Goal: Book appointment/travel/reservation

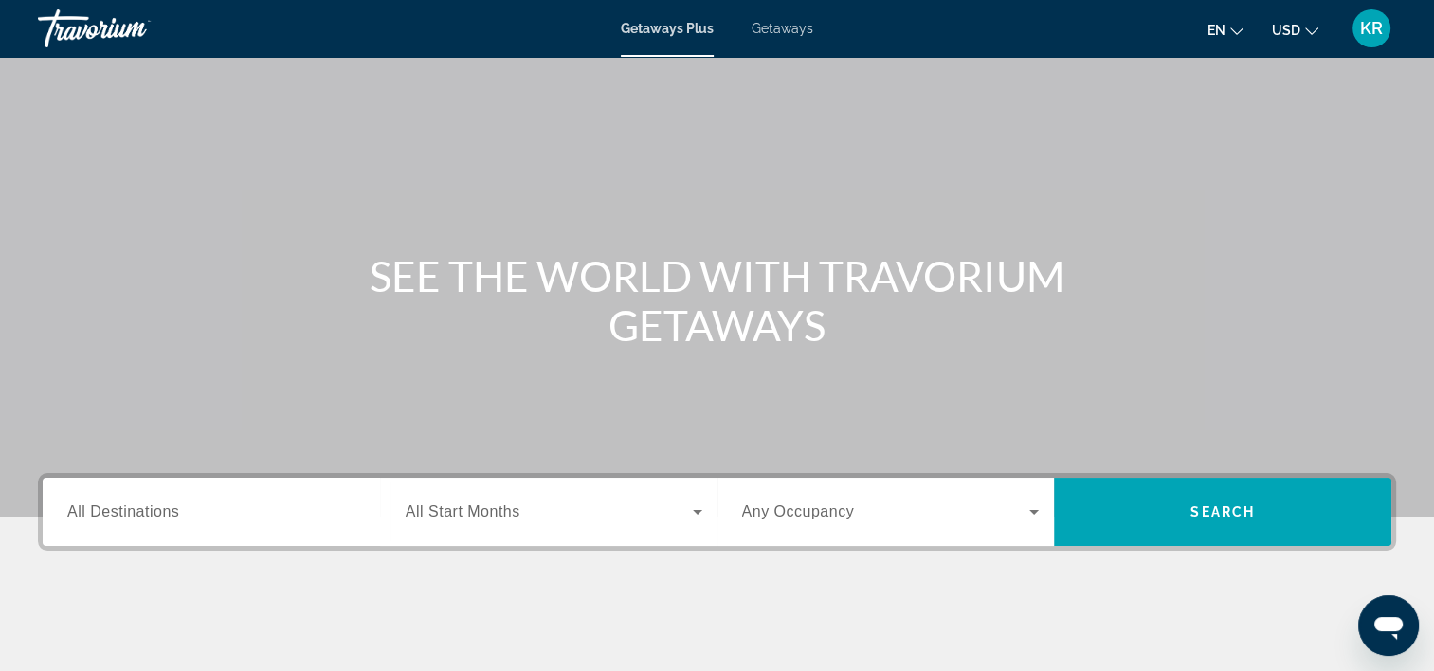
scroll to position [353, 0]
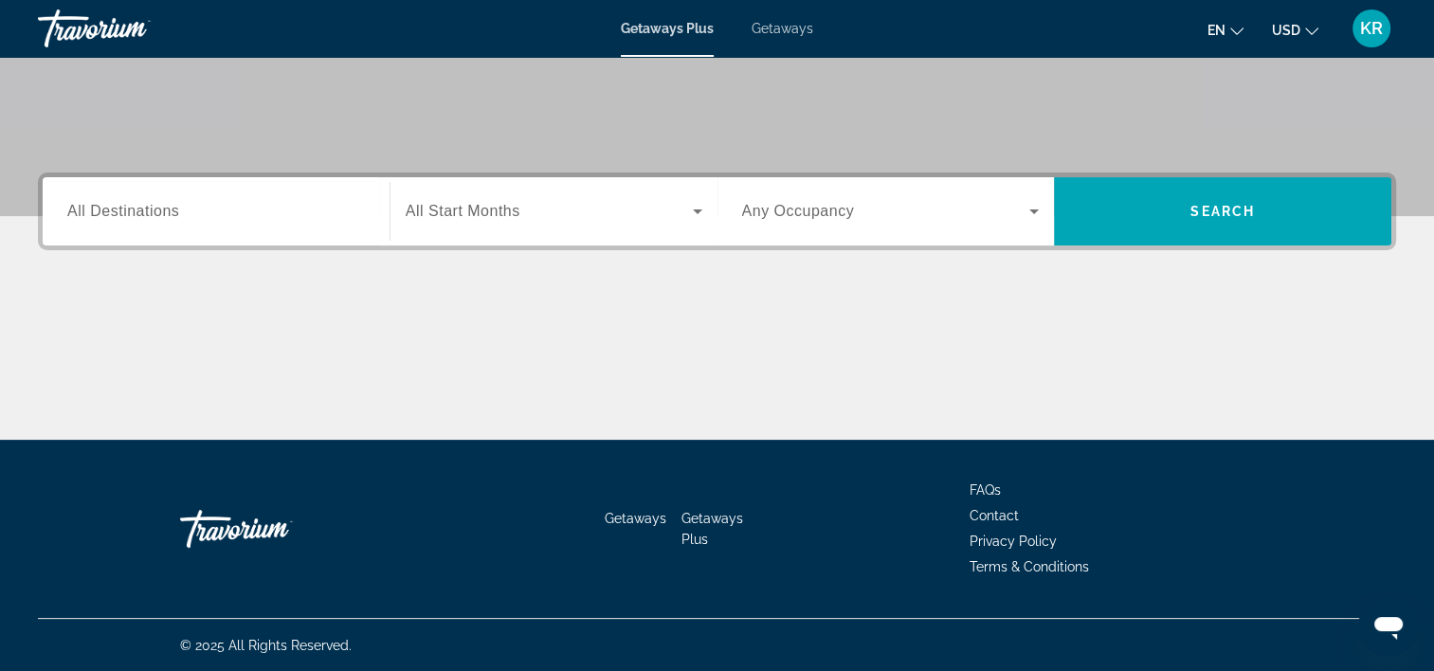
click at [504, 211] on span "All Start Months" at bounding box center [463, 211] width 115 height 16
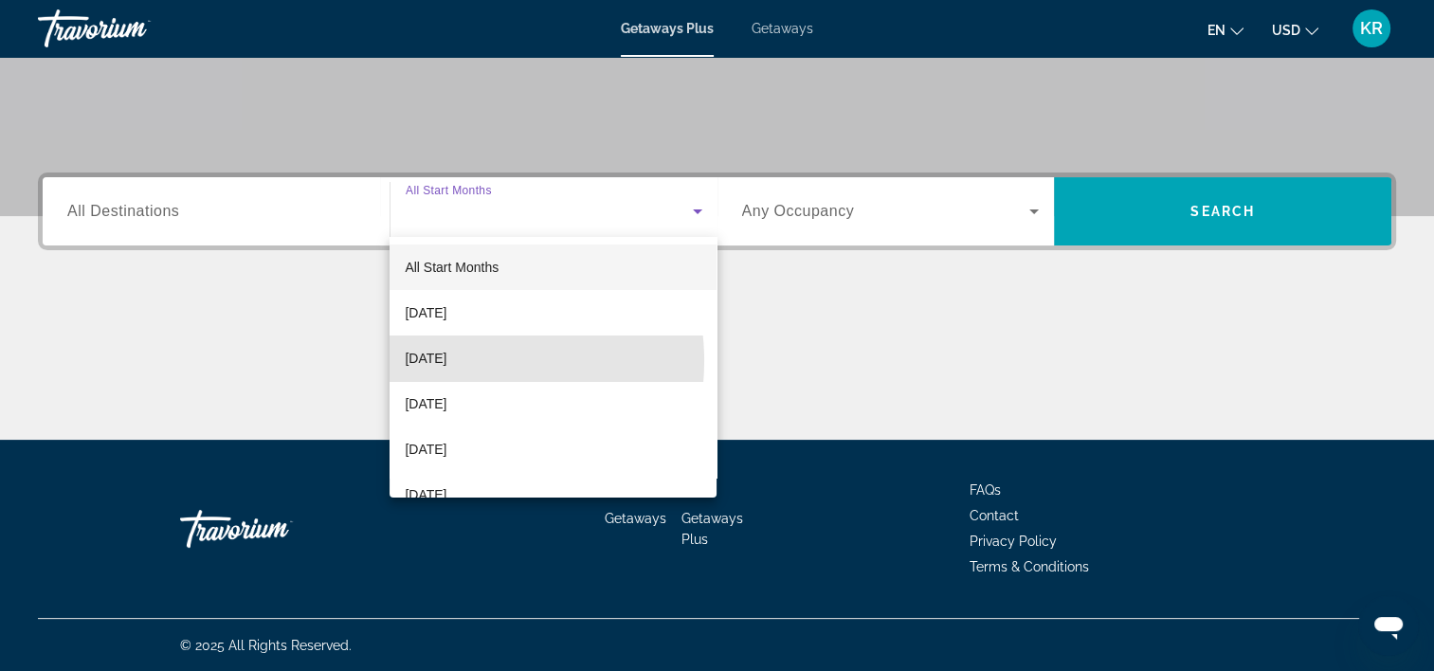
click at [446, 361] on span "[DATE]" at bounding box center [426, 358] width 42 height 23
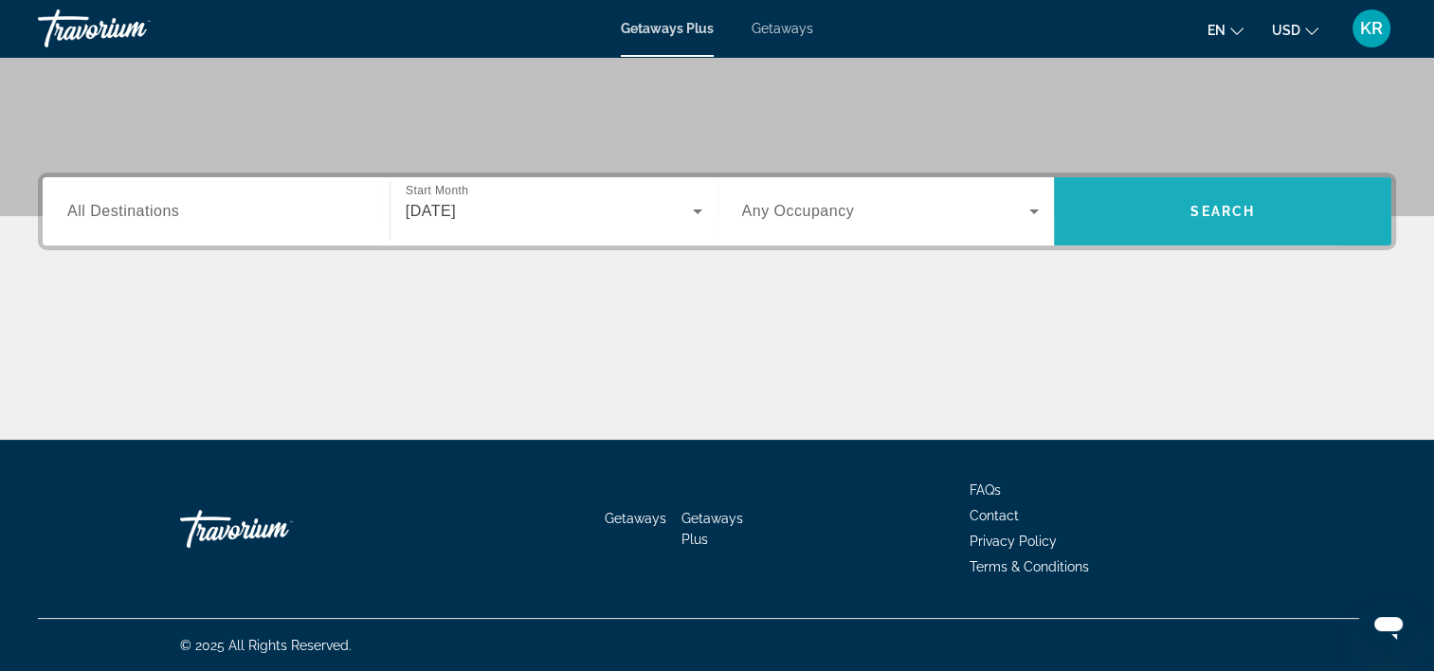
click at [1128, 233] on span "Search widget" at bounding box center [1222, 211] width 337 height 68
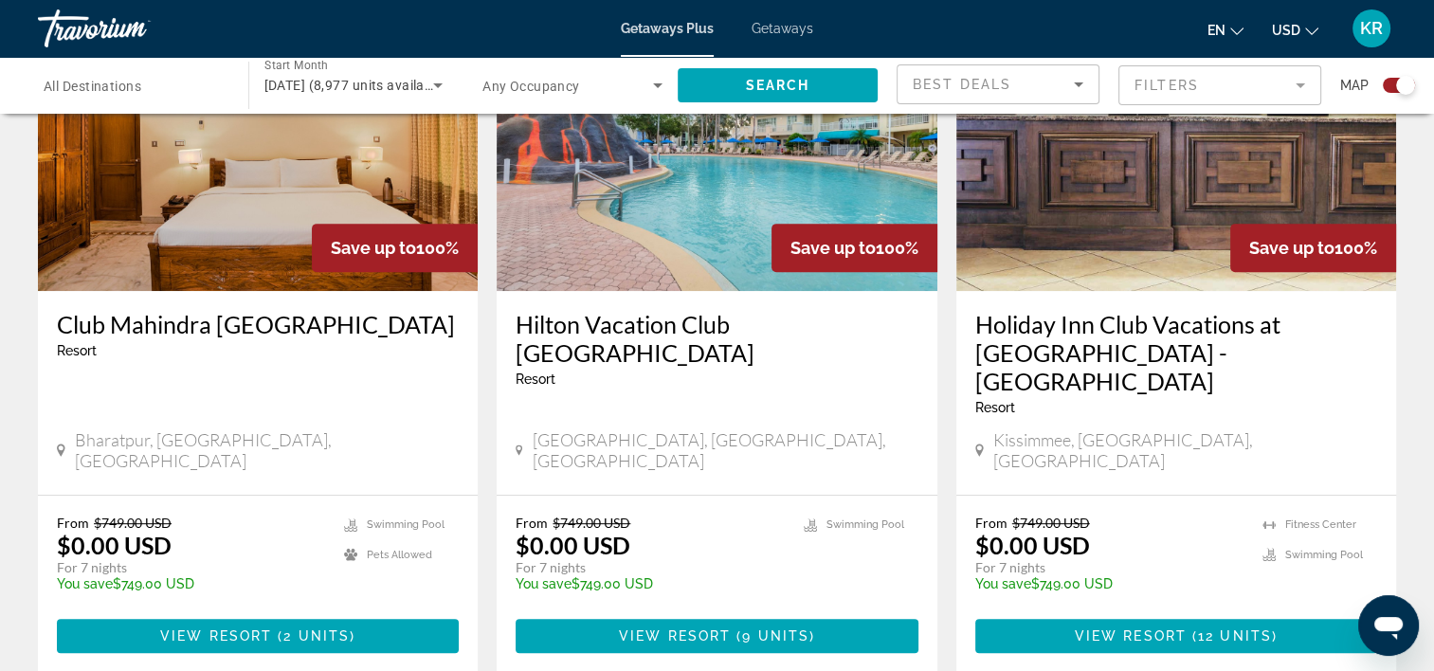
scroll to position [781, 0]
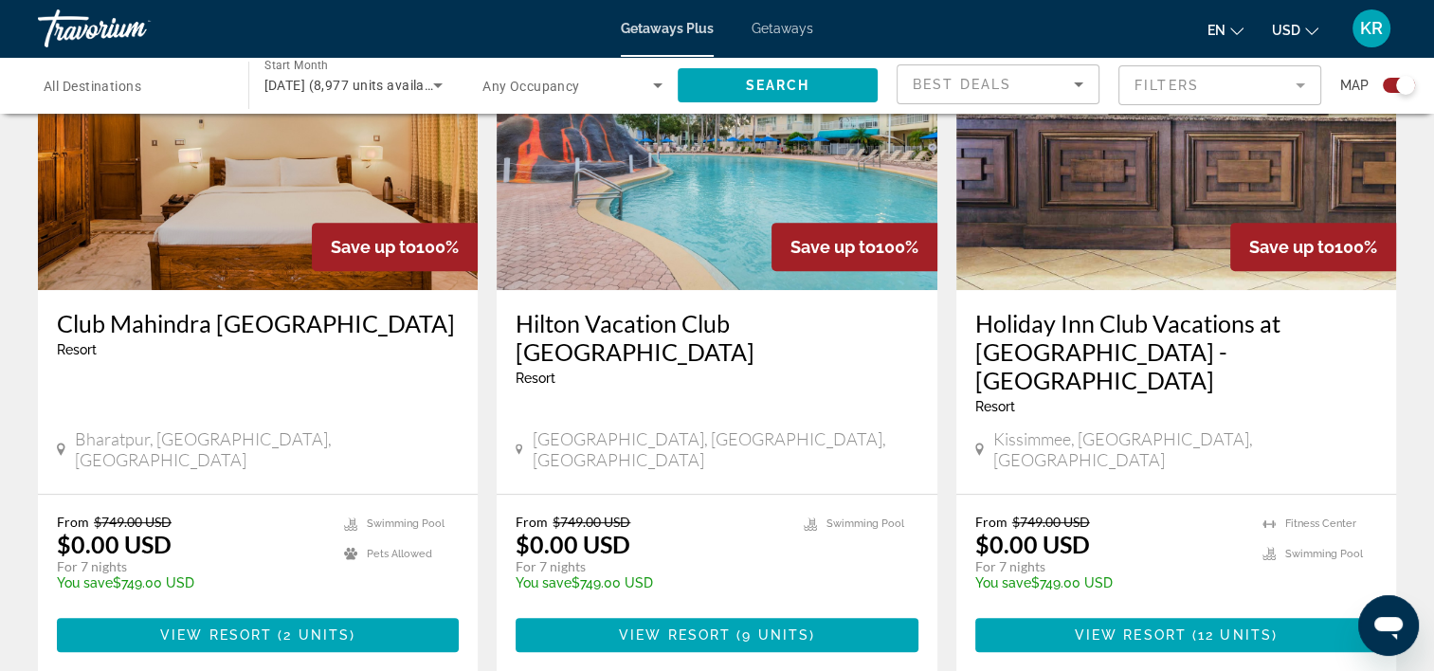
click at [1228, 428] on div "Kissimmee, [GEOGRAPHIC_DATA], [GEOGRAPHIC_DATA]" at bounding box center [1176, 449] width 402 height 42
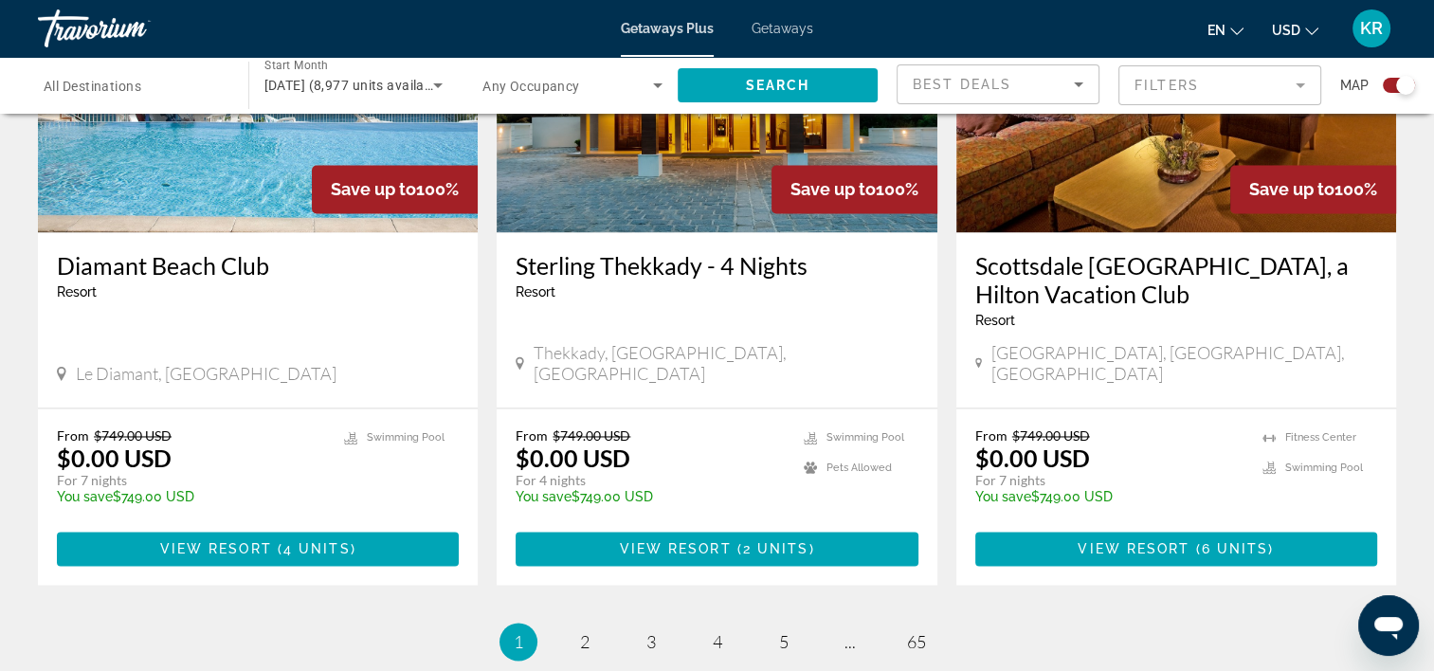
scroll to position [2895, 0]
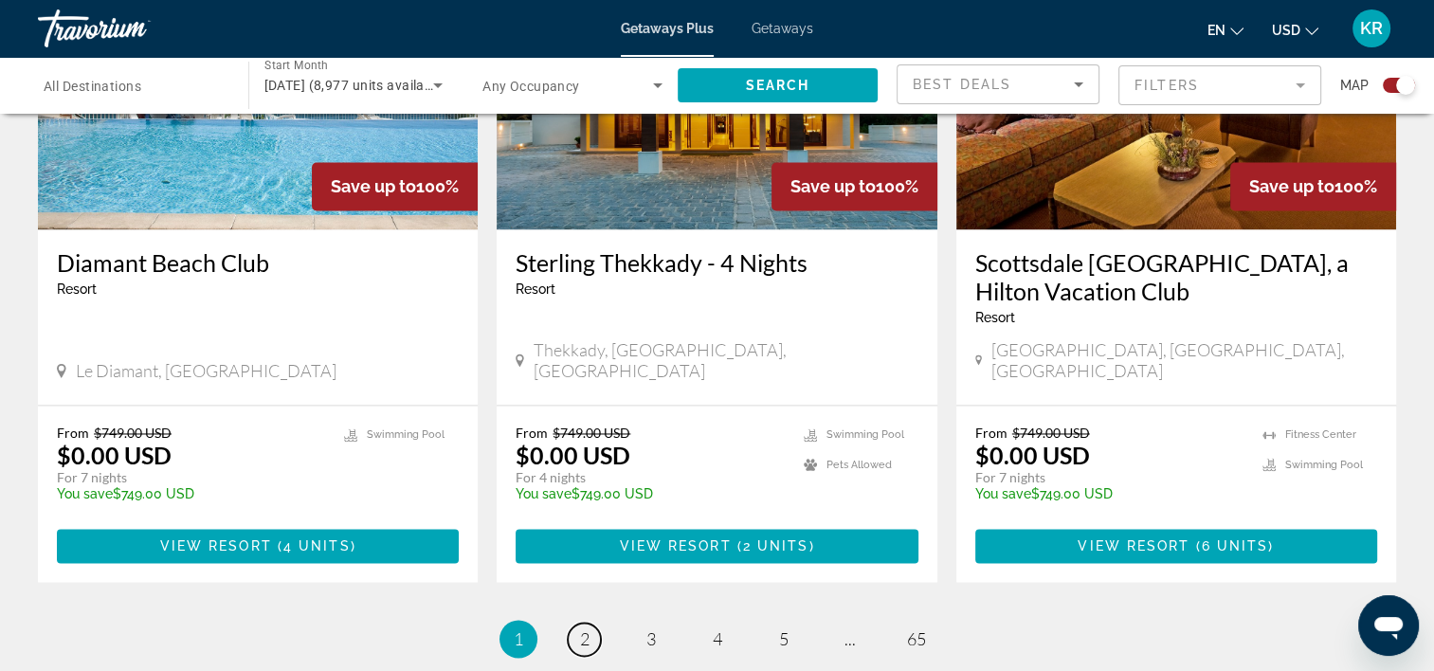
click at [578, 623] on link "page 2" at bounding box center [584, 639] width 33 height 33
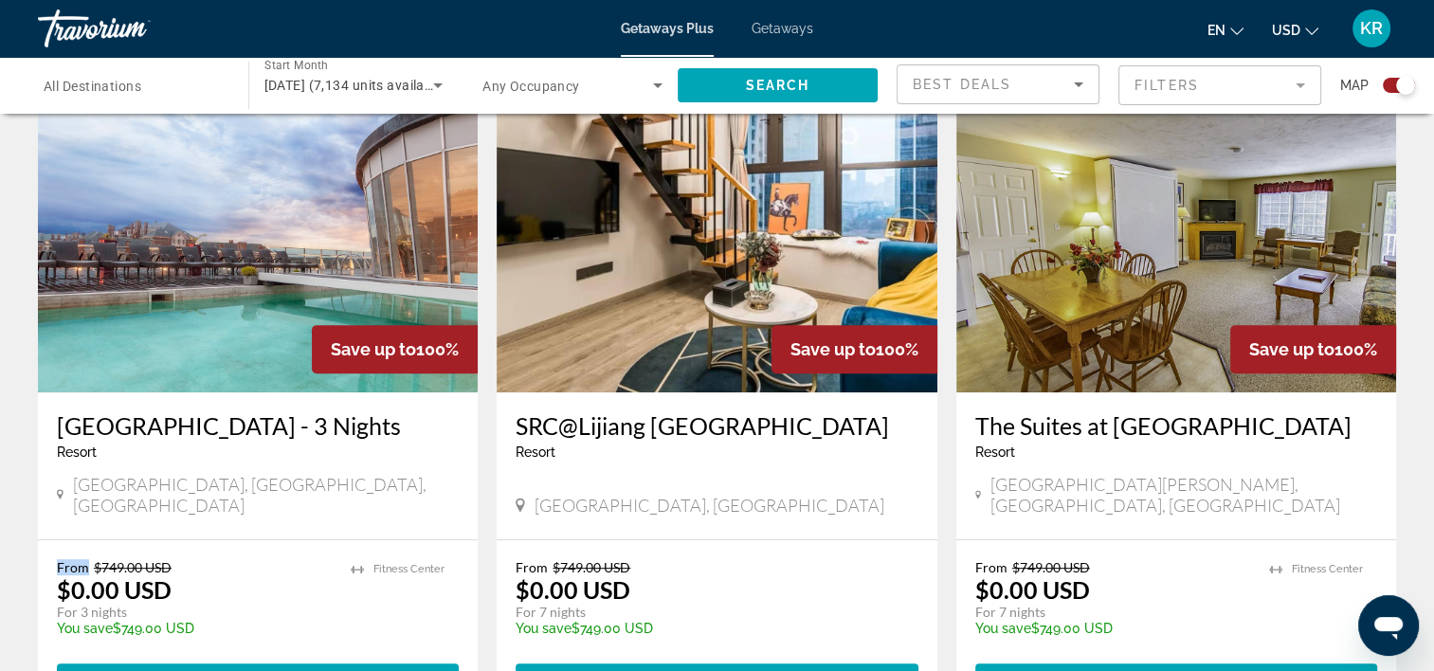
scroll to position [682, 0]
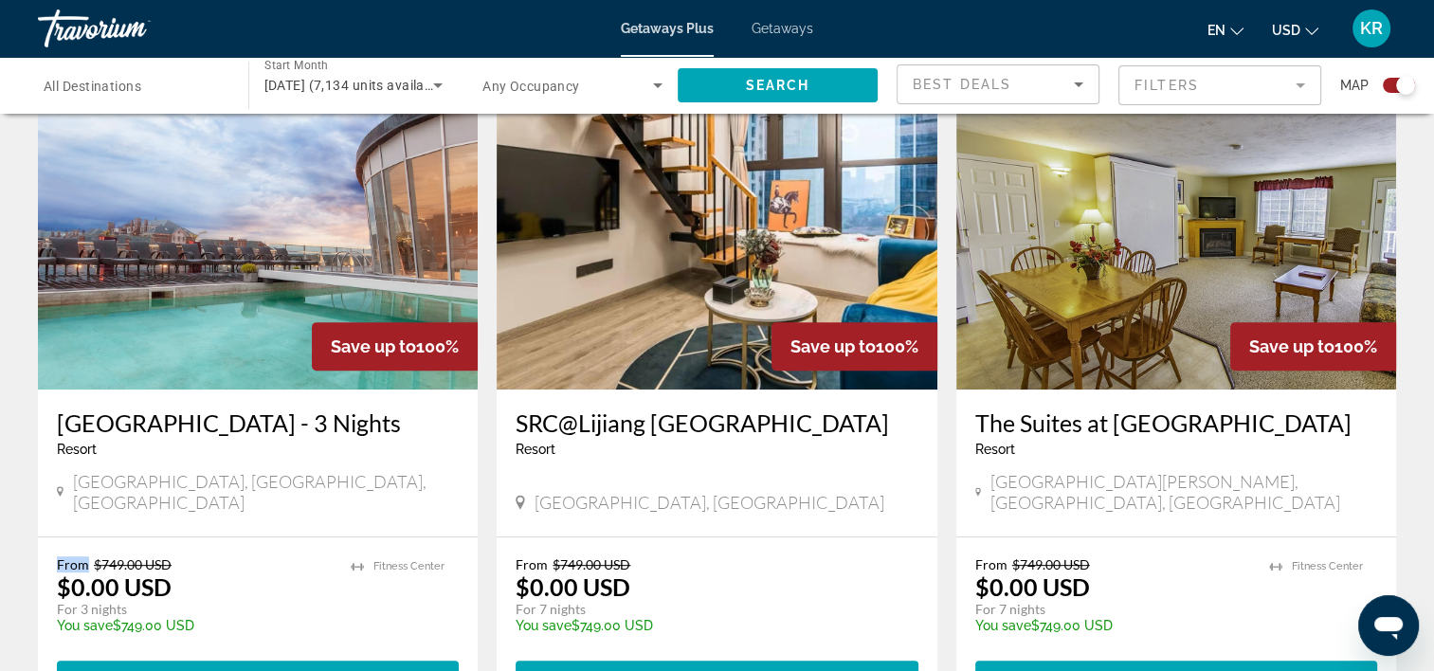
click at [430, 463] on div "[GEOGRAPHIC_DATA] - 3 Nights Resort - This is an adults only resort" at bounding box center [258, 440] width 402 height 63
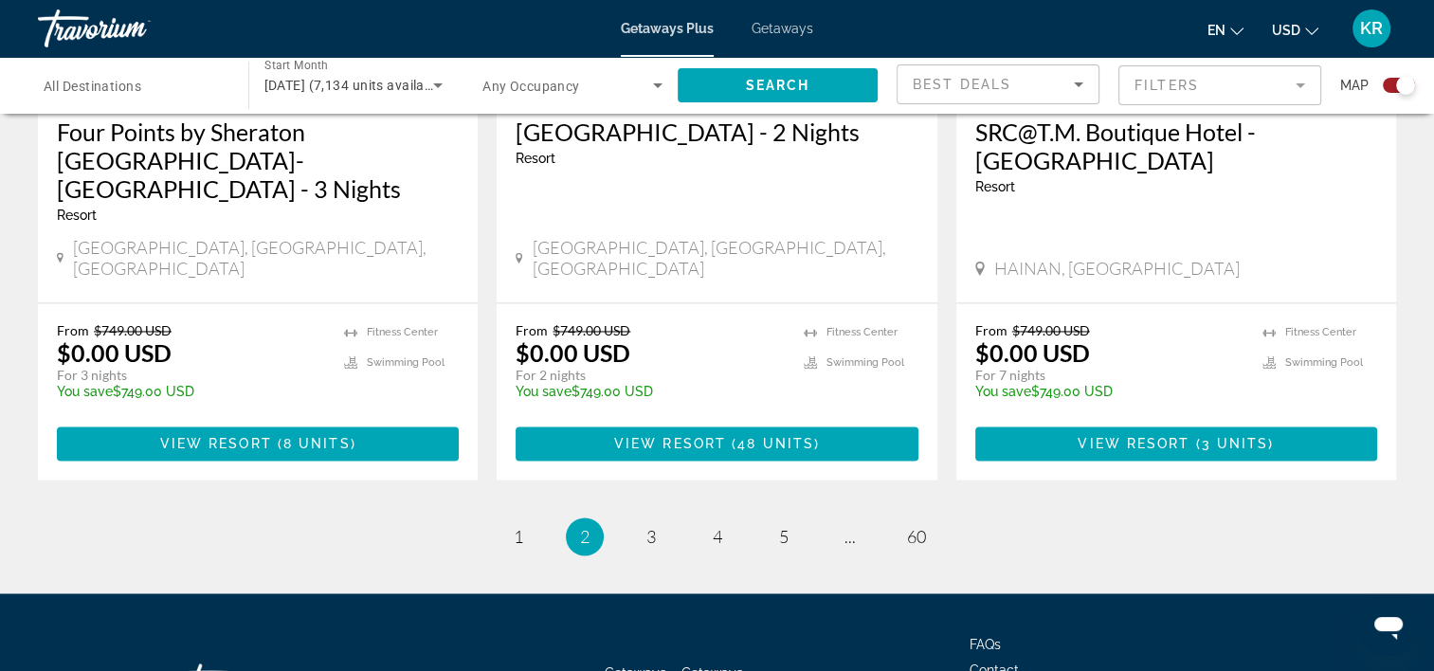
scroll to position [3031, 0]
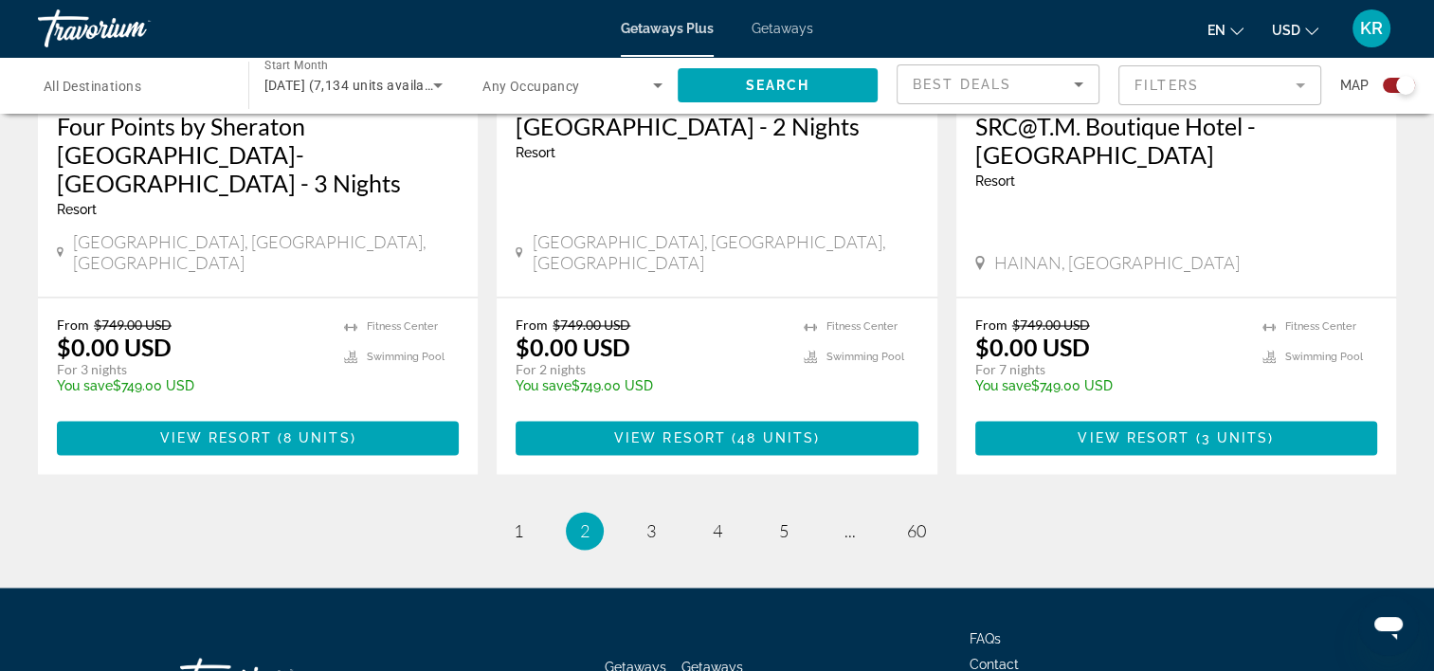
click at [652, 520] on span "3" at bounding box center [650, 530] width 9 height 21
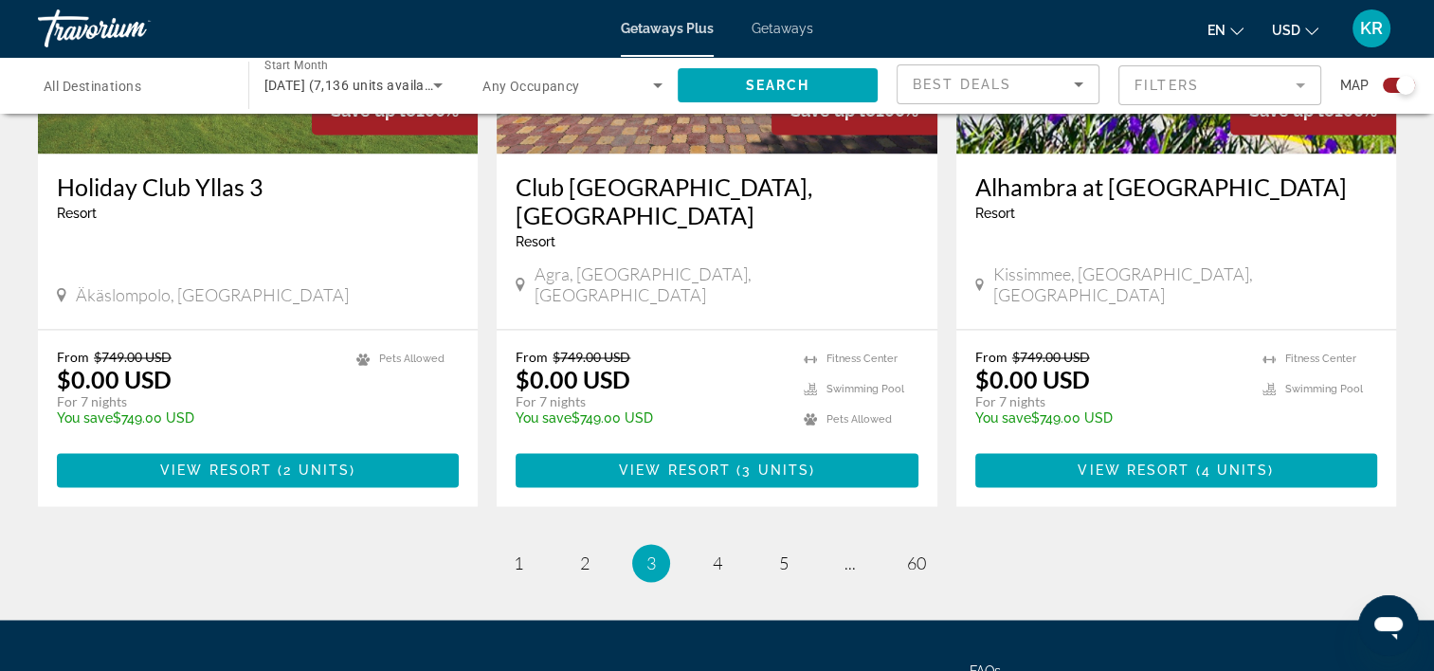
scroll to position [2955, 0]
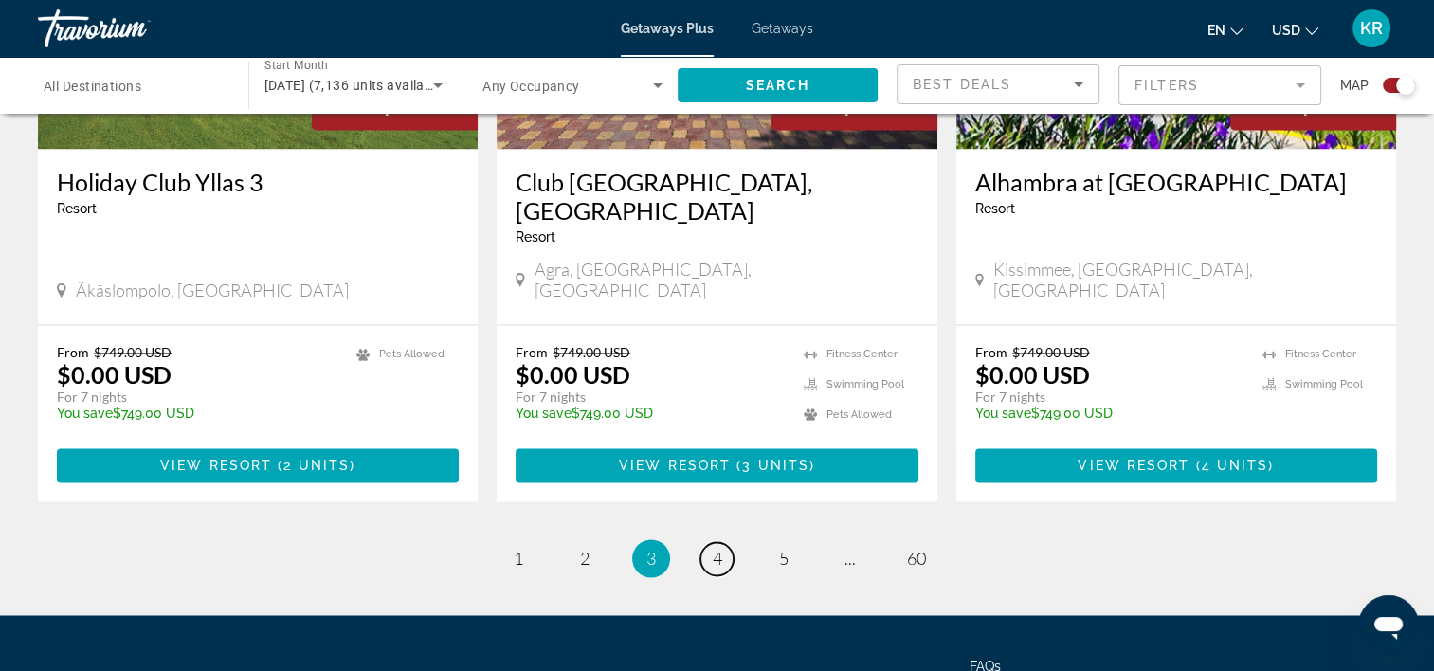
click at [726, 542] on link "page 4" at bounding box center [717, 558] width 33 height 33
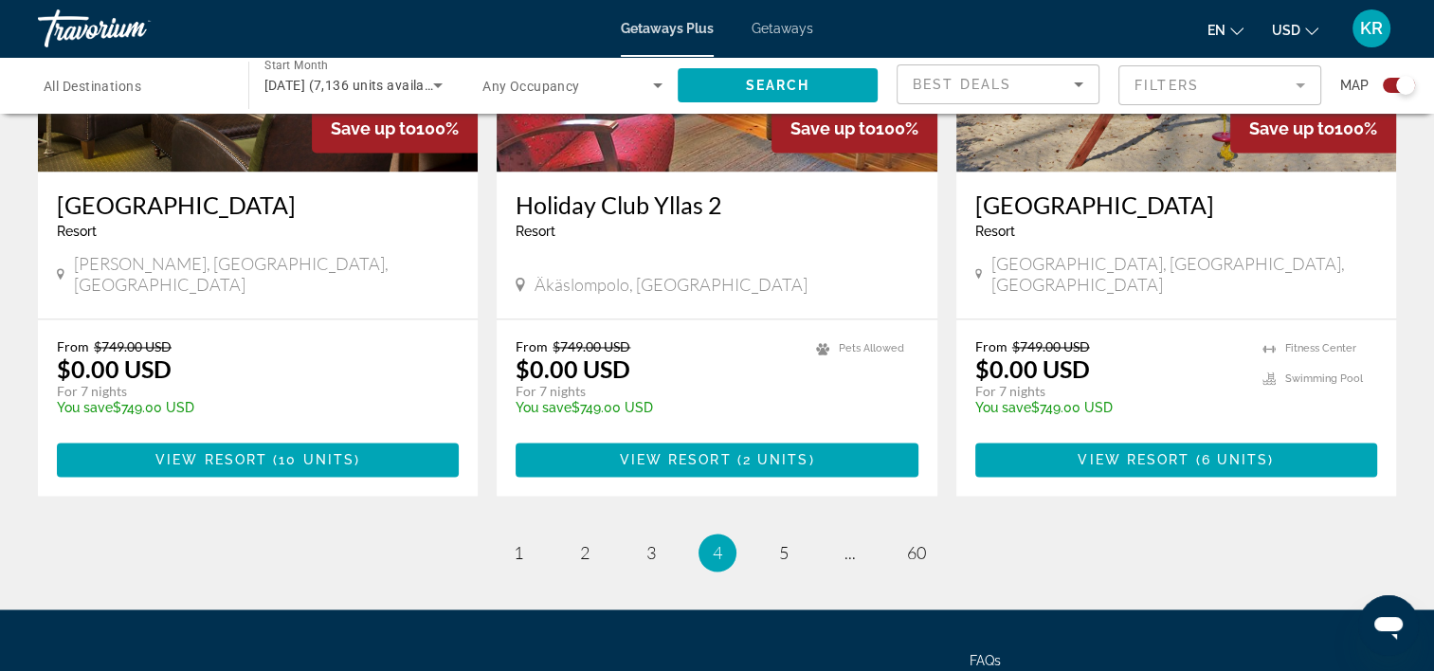
scroll to position [2933, 0]
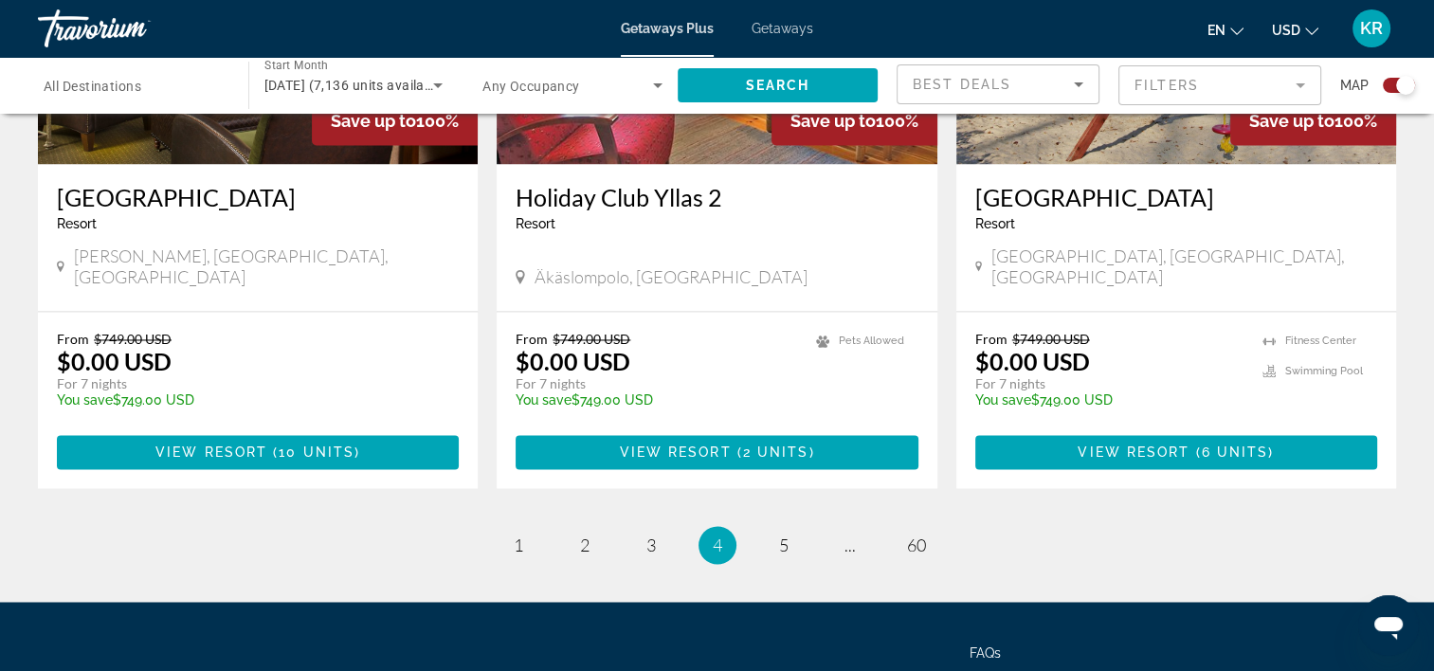
click at [784, 535] on span "5" at bounding box center [783, 545] width 9 height 21
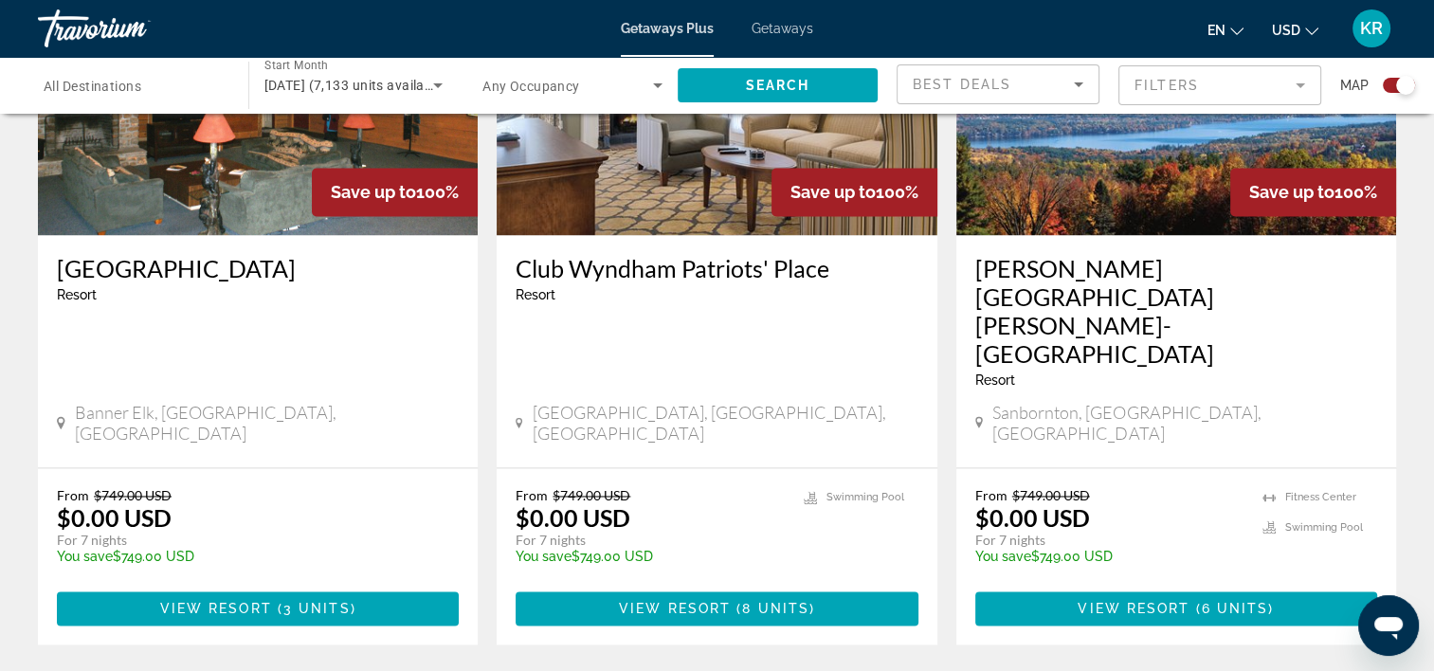
scroll to position [2942, 0]
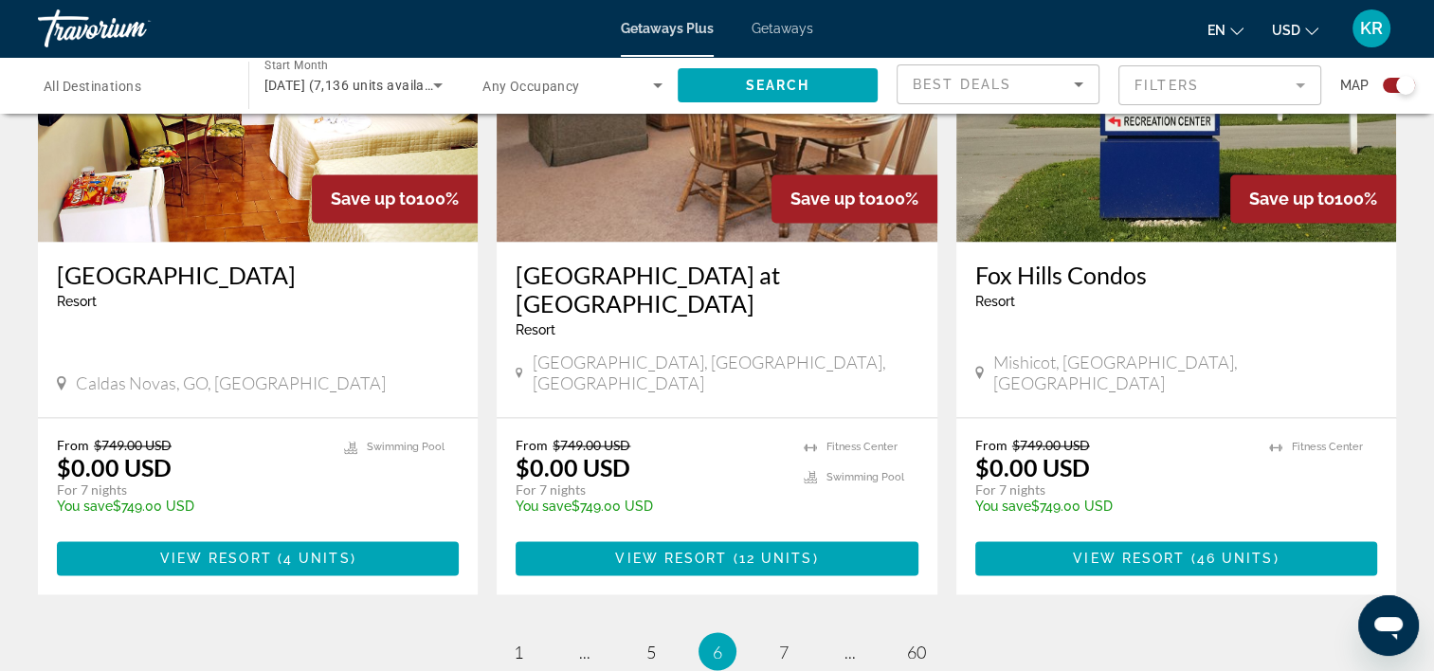
scroll to position [3003, 0]
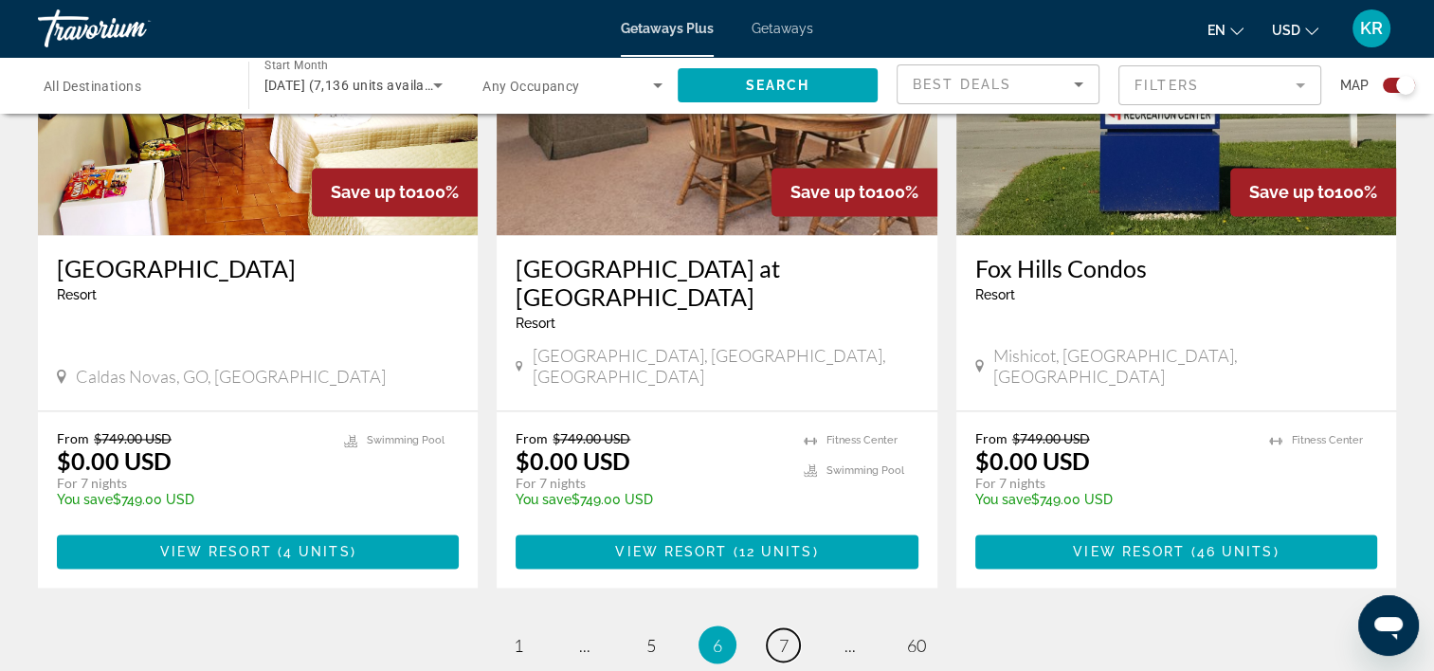
click at [789, 628] on link "page 7" at bounding box center [783, 644] width 33 height 33
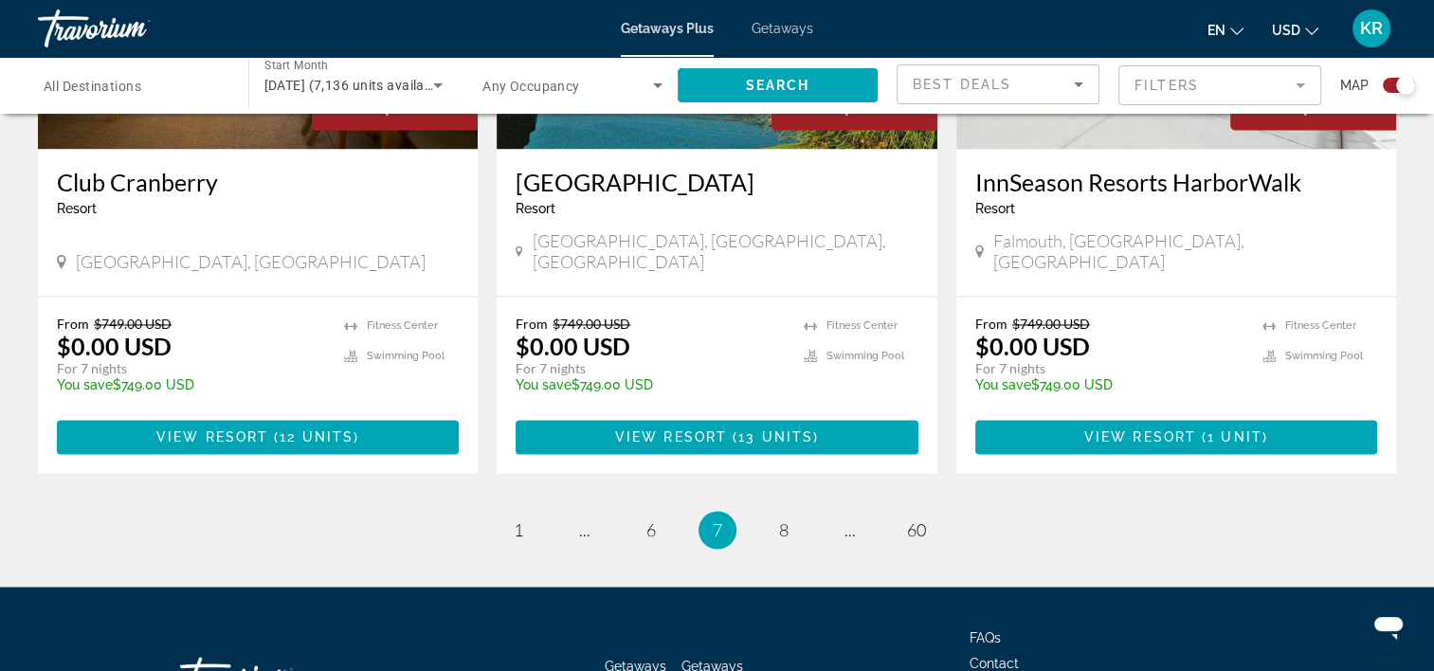
scroll to position [2967, 0]
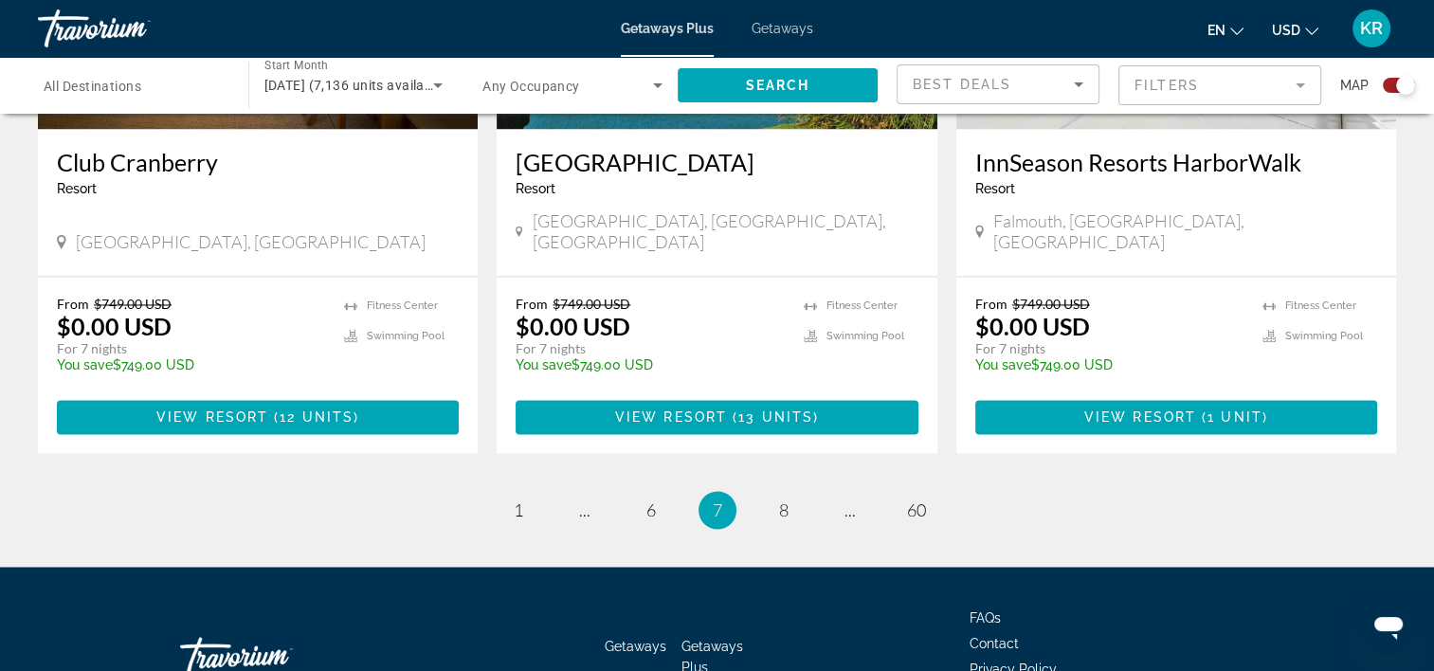
click at [796, 494] on link "page 8" at bounding box center [783, 510] width 33 height 33
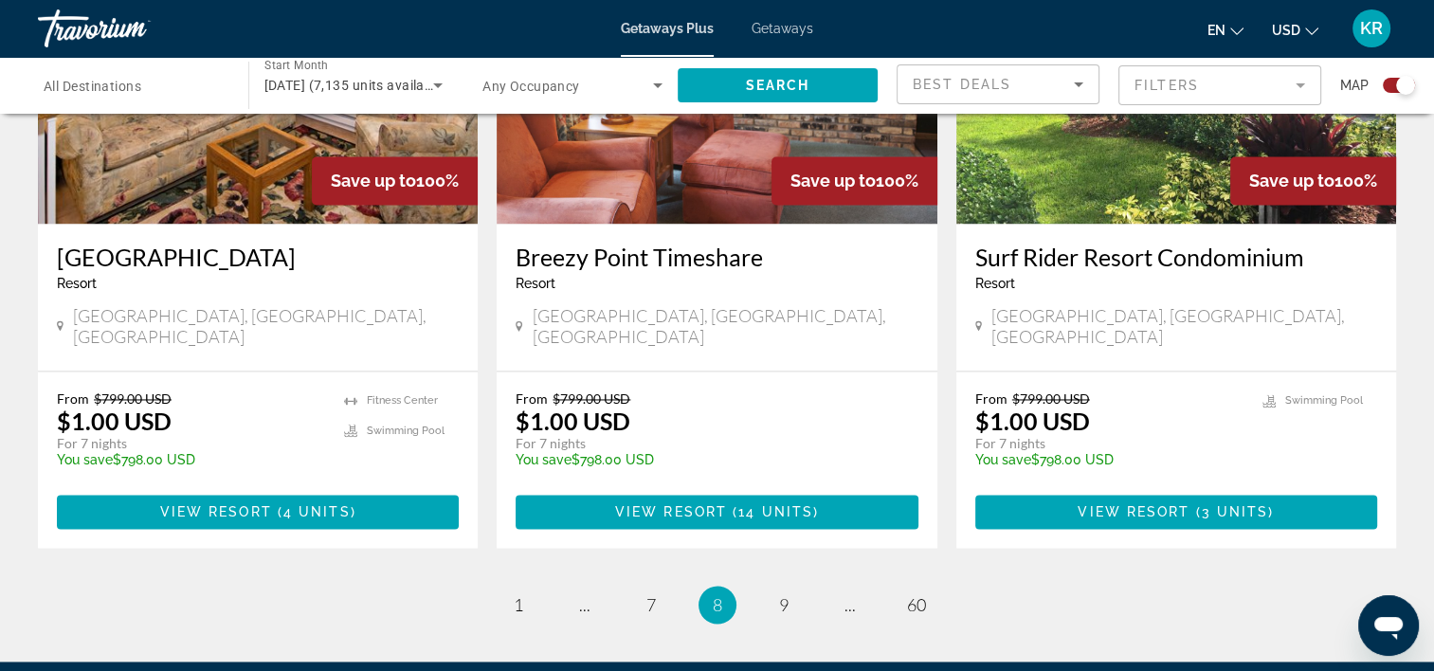
scroll to position [2916, 0]
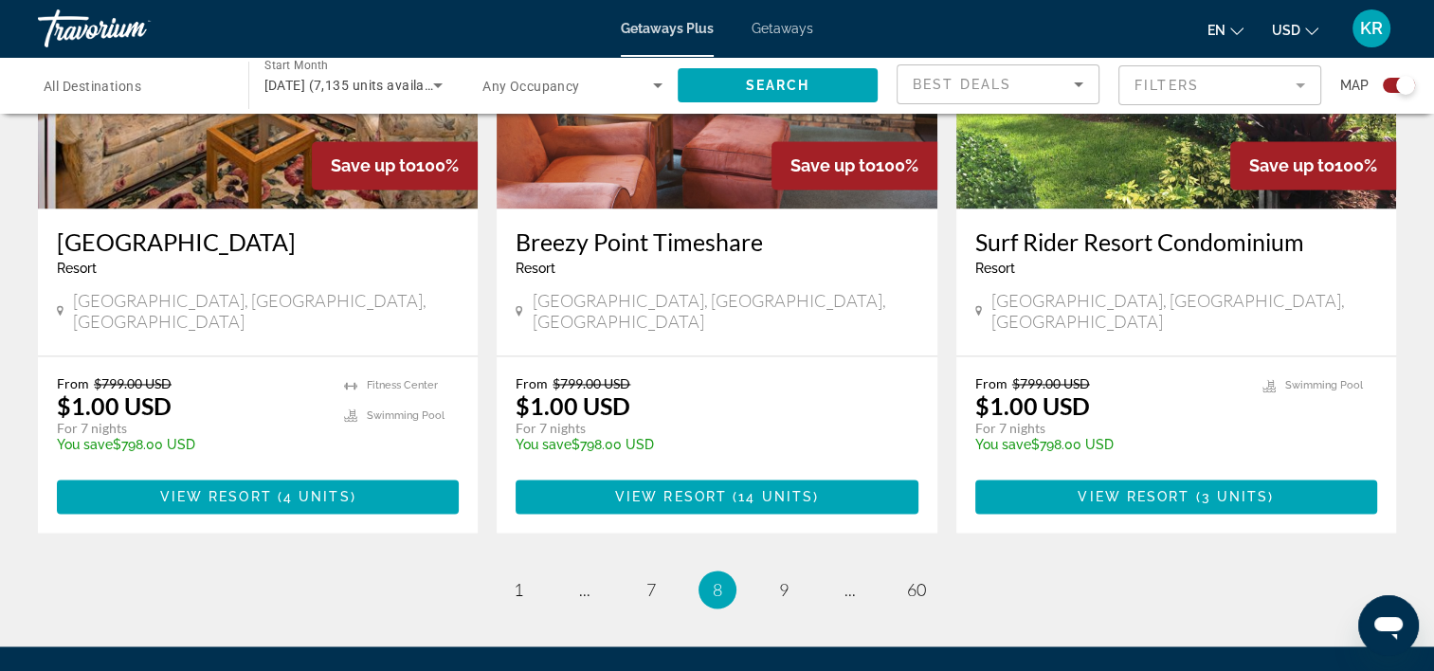
click at [793, 571] on li "page 9" at bounding box center [784, 590] width 38 height 38
click at [795, 573] on link "page 9" at bounding box center [783, 589] width 33 height 33
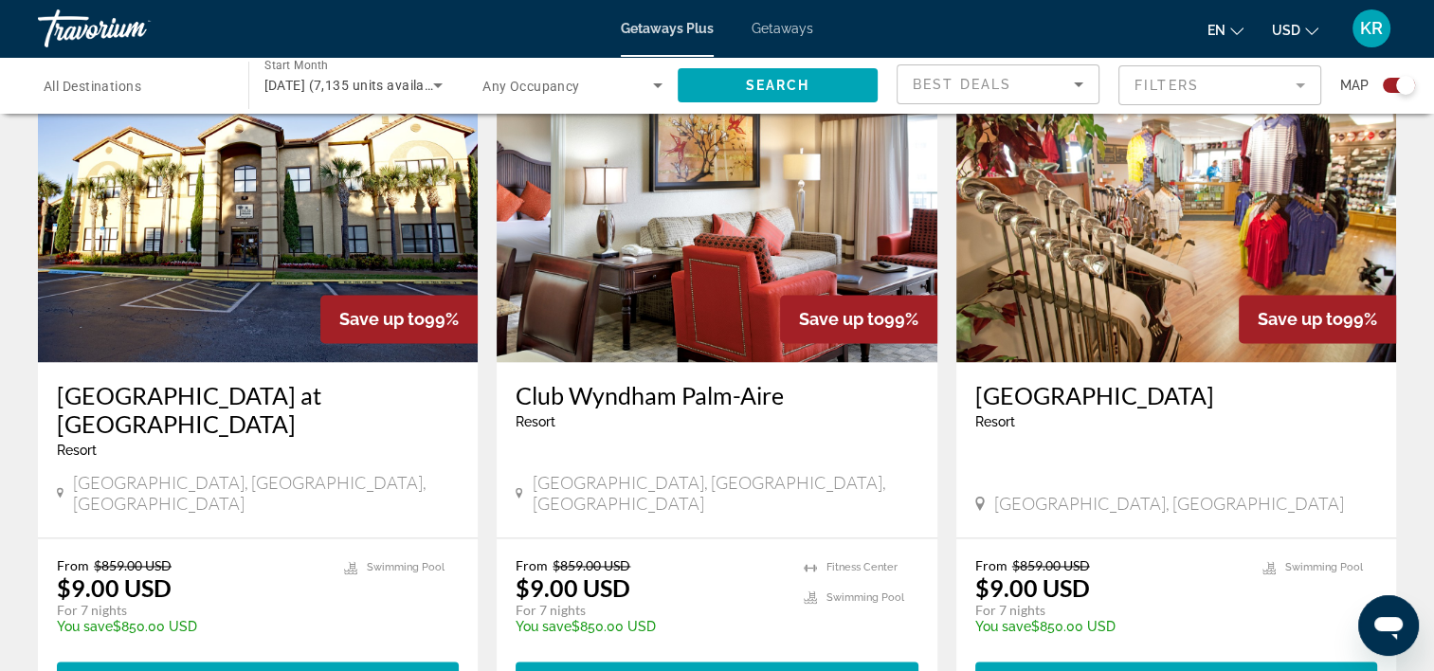
scroll to position [2893, 0]
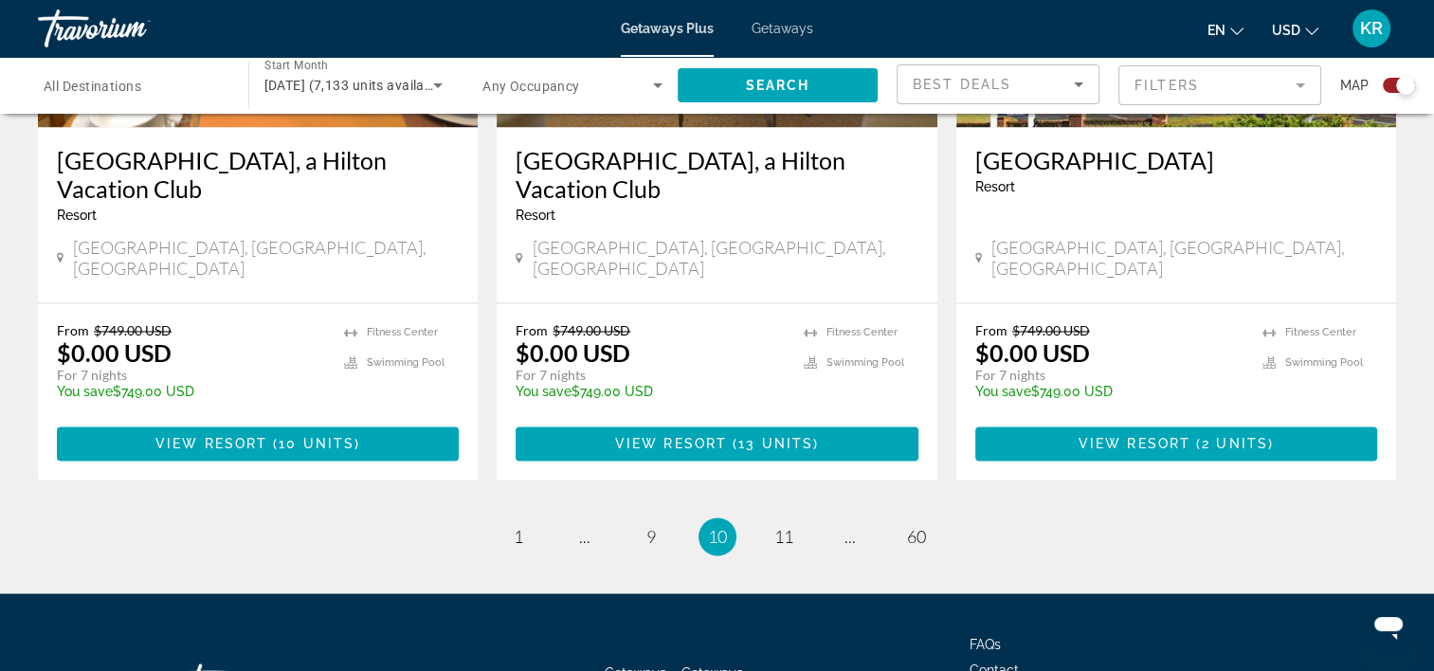
scroll to position [3040, 0]
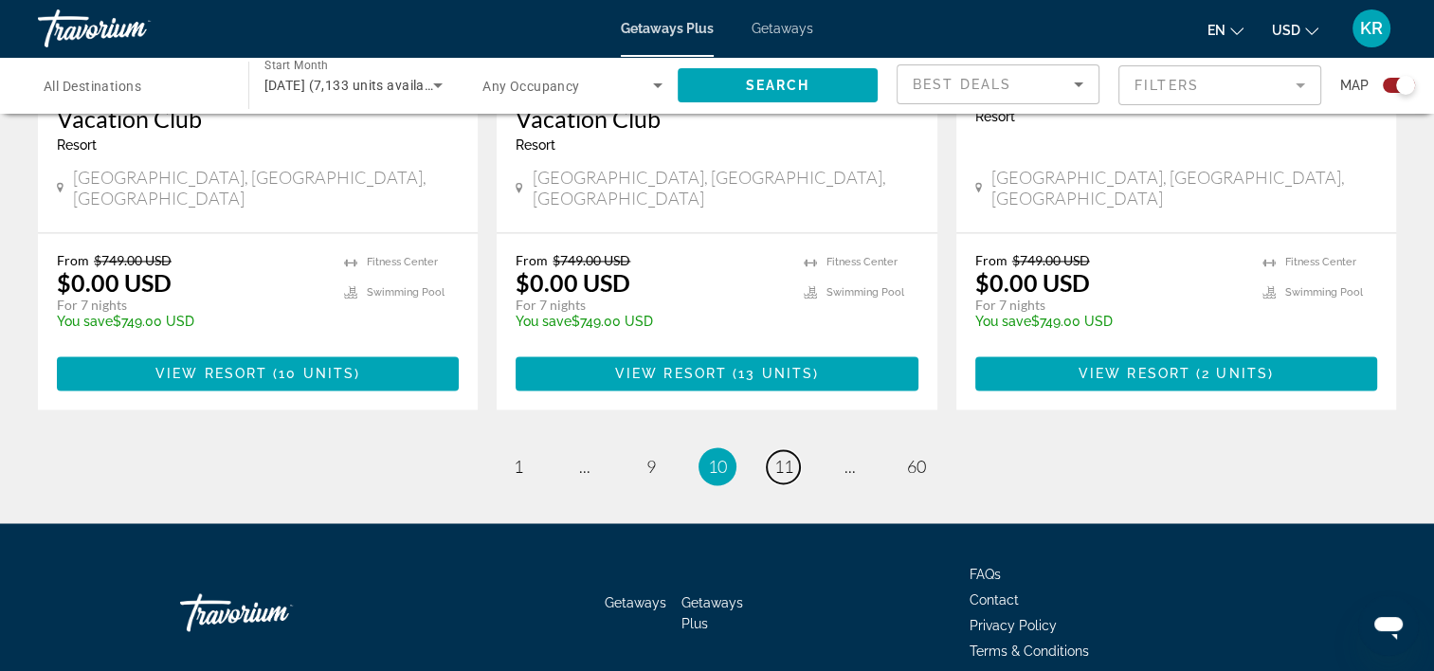
click at [777, 450] on link "page 11" at bounding box center [783, 466] width 33 height 33
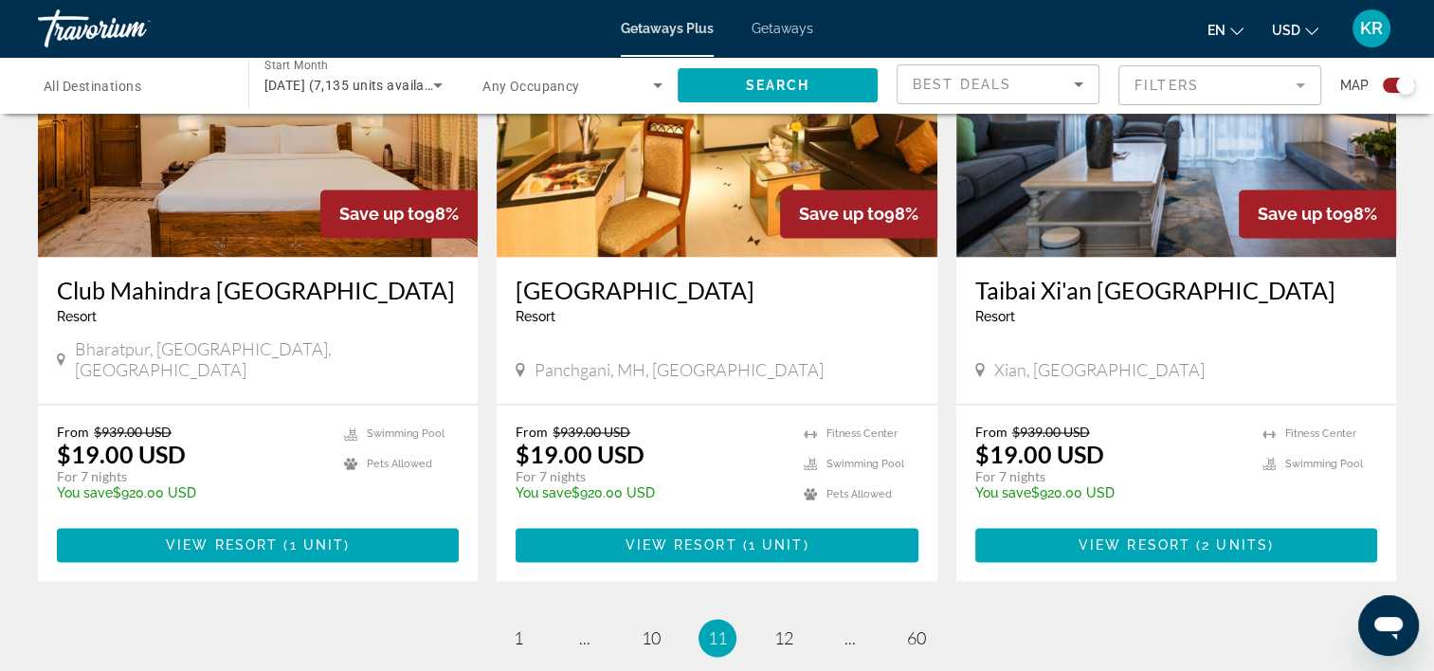
scroll to position [2926, 0]
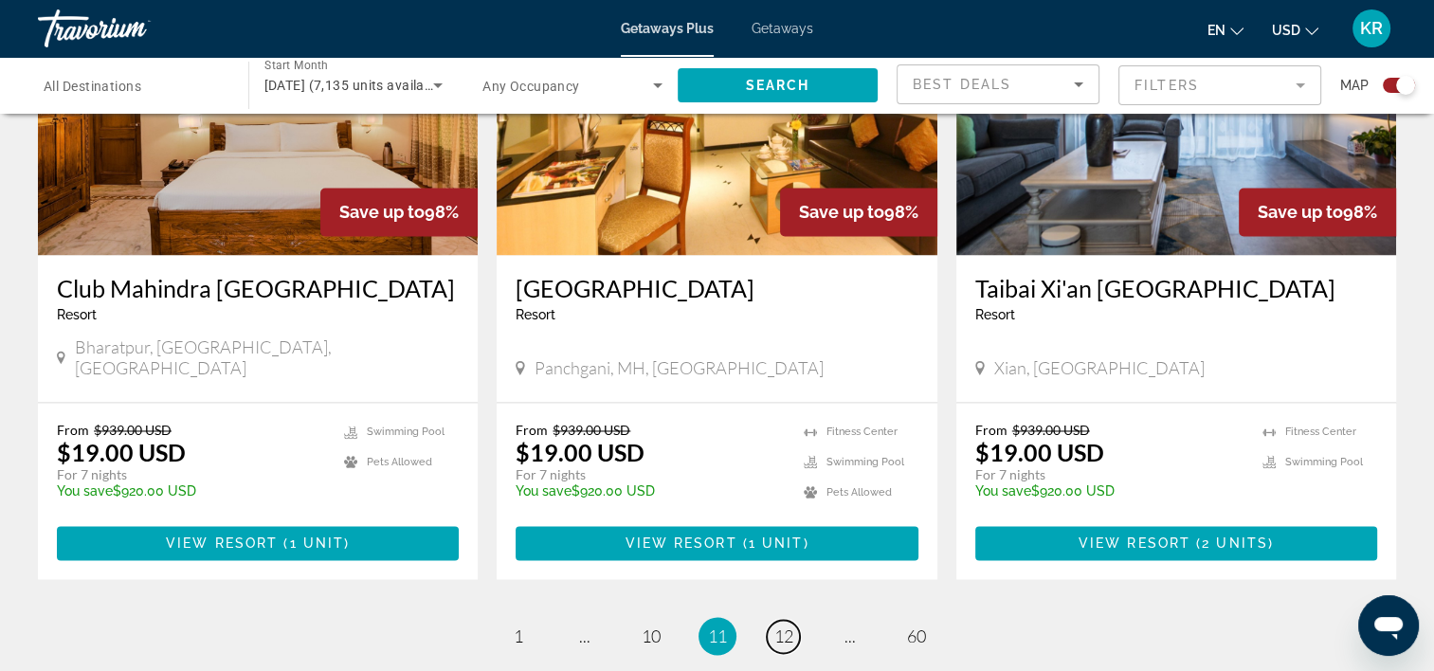
click at [784, 626] on span "12" at bounding box center [783, 636] width 19 height 21
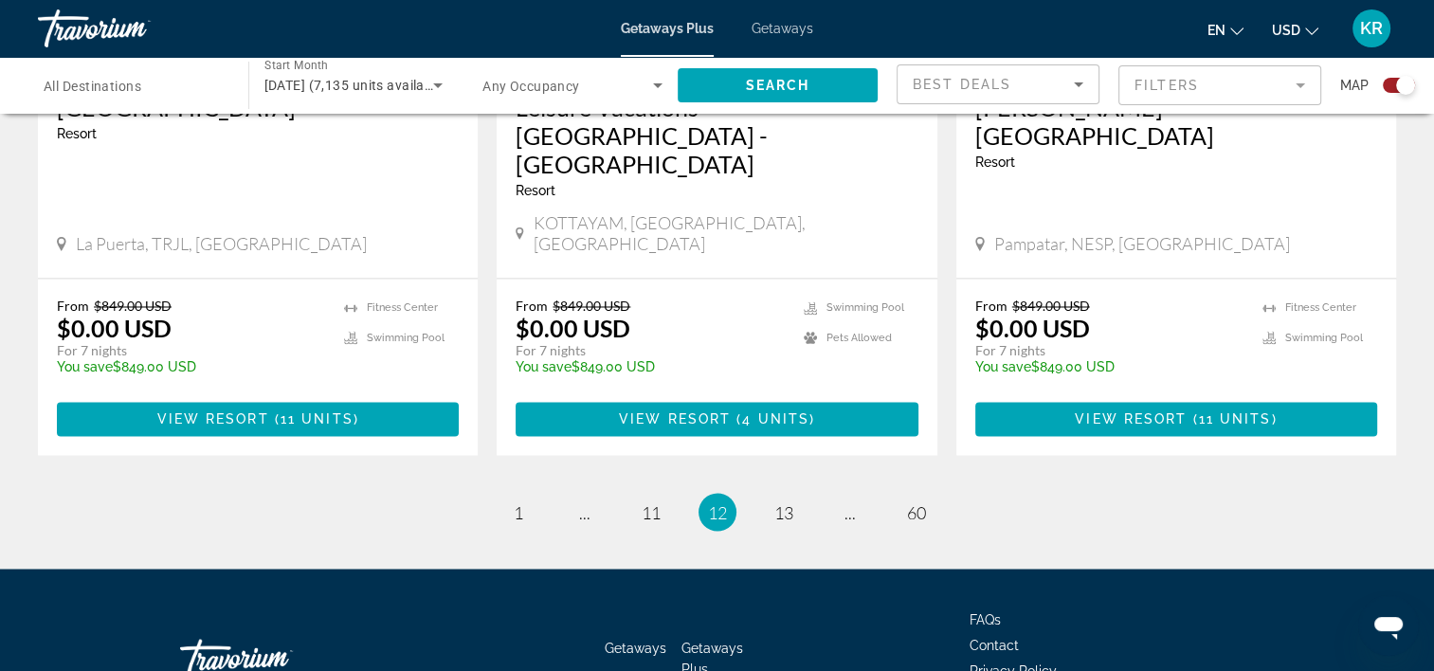
scroll to position [3087, 0]
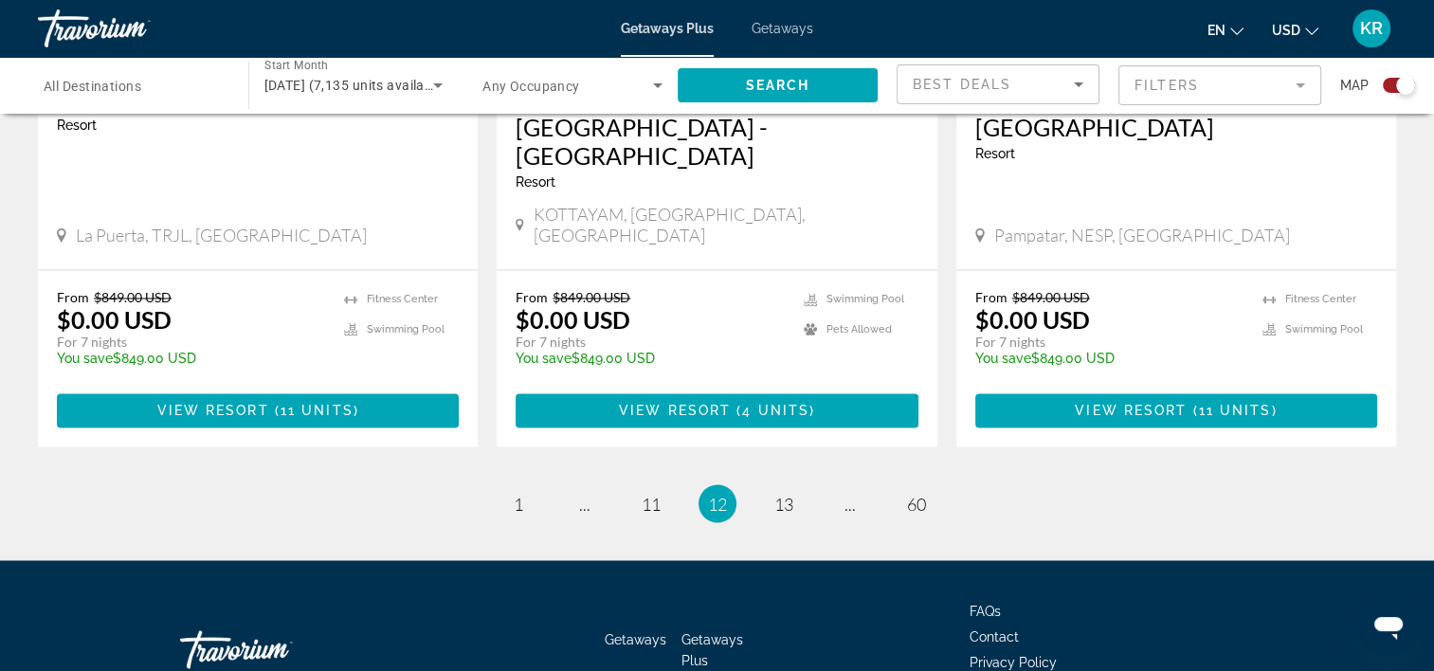
click at [781, 493] on span "13" at bounding box center [783, 503] width 19 height 21
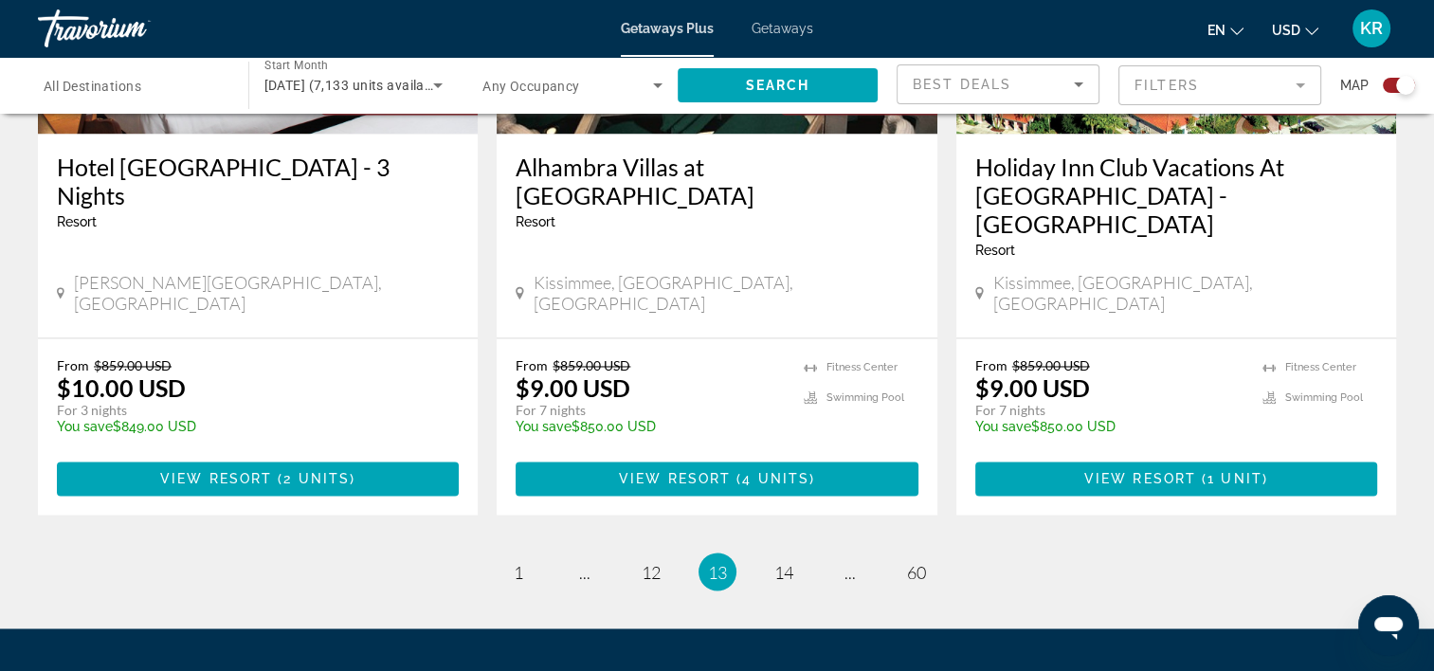
scroll to position [3052, 0]
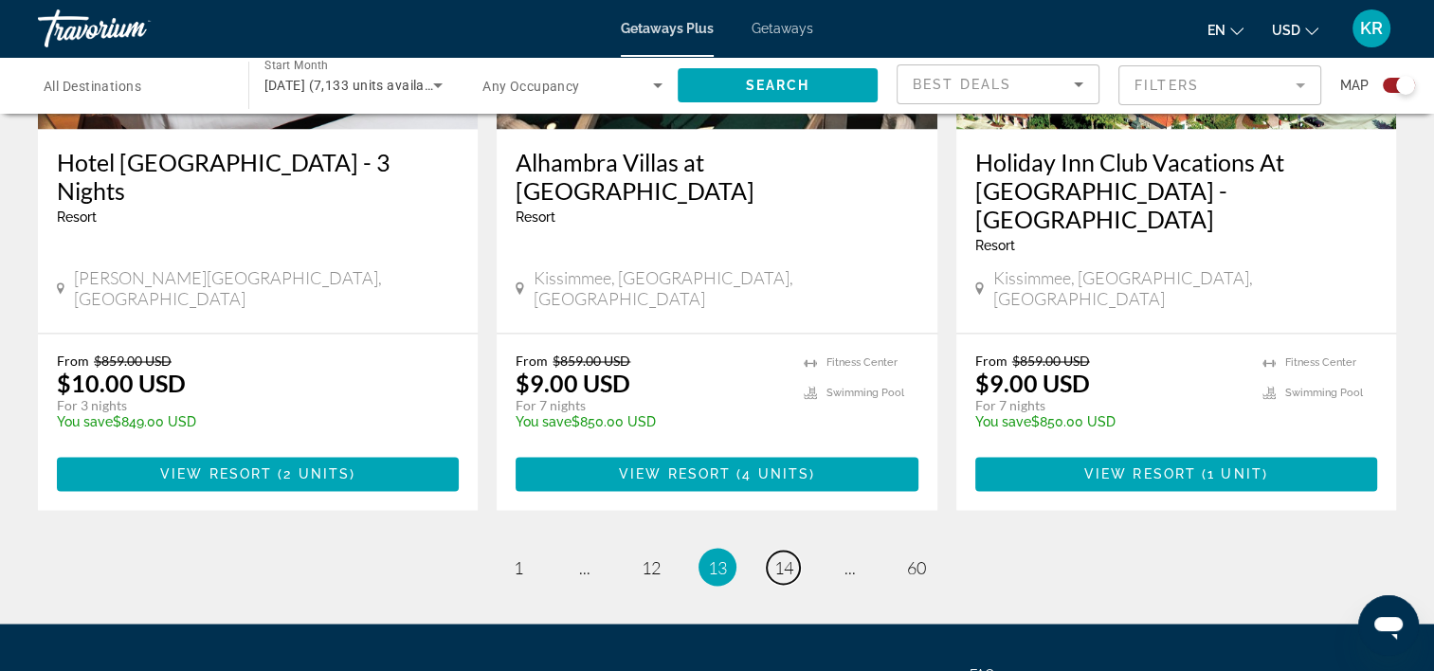
click at [790, 556] on span "14" at bounding box center [783, 566] width 19 height 21
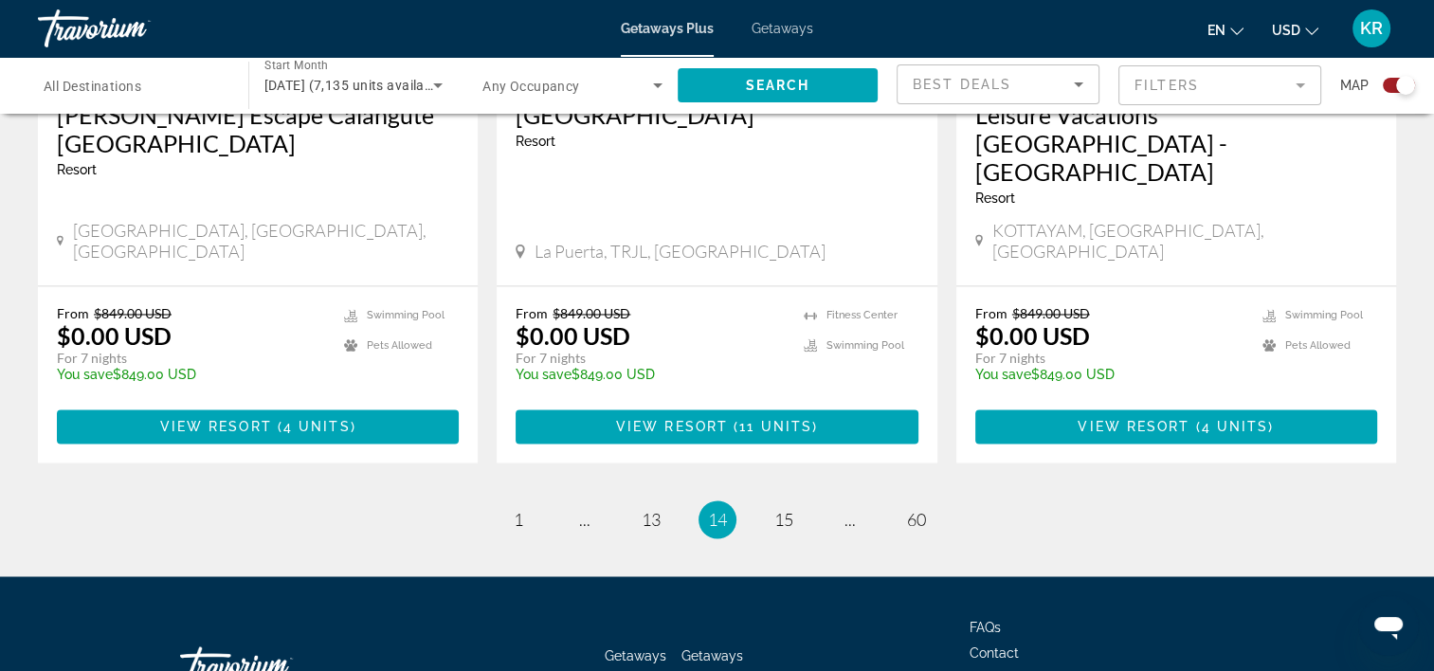
scroll to position [3039, 0]
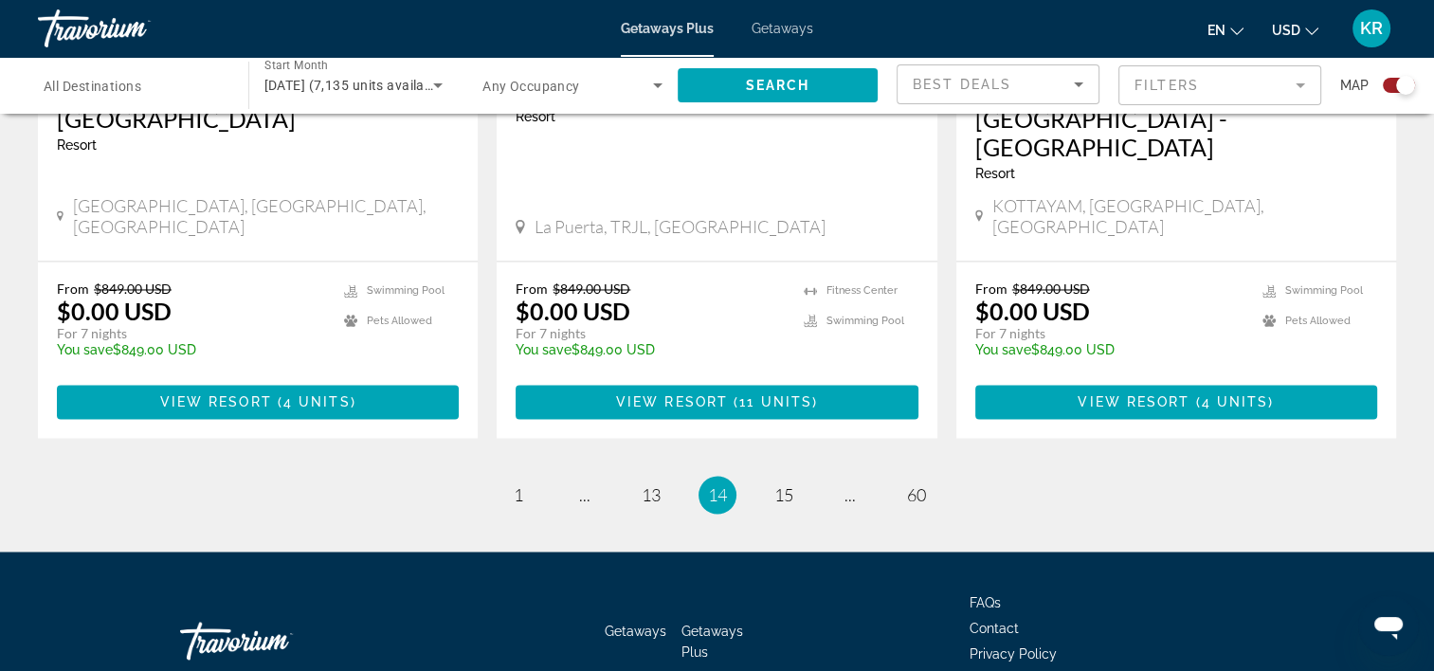
click at [795, 479] on link "page 15" at bounding box center [783, 495] width 33 height 33
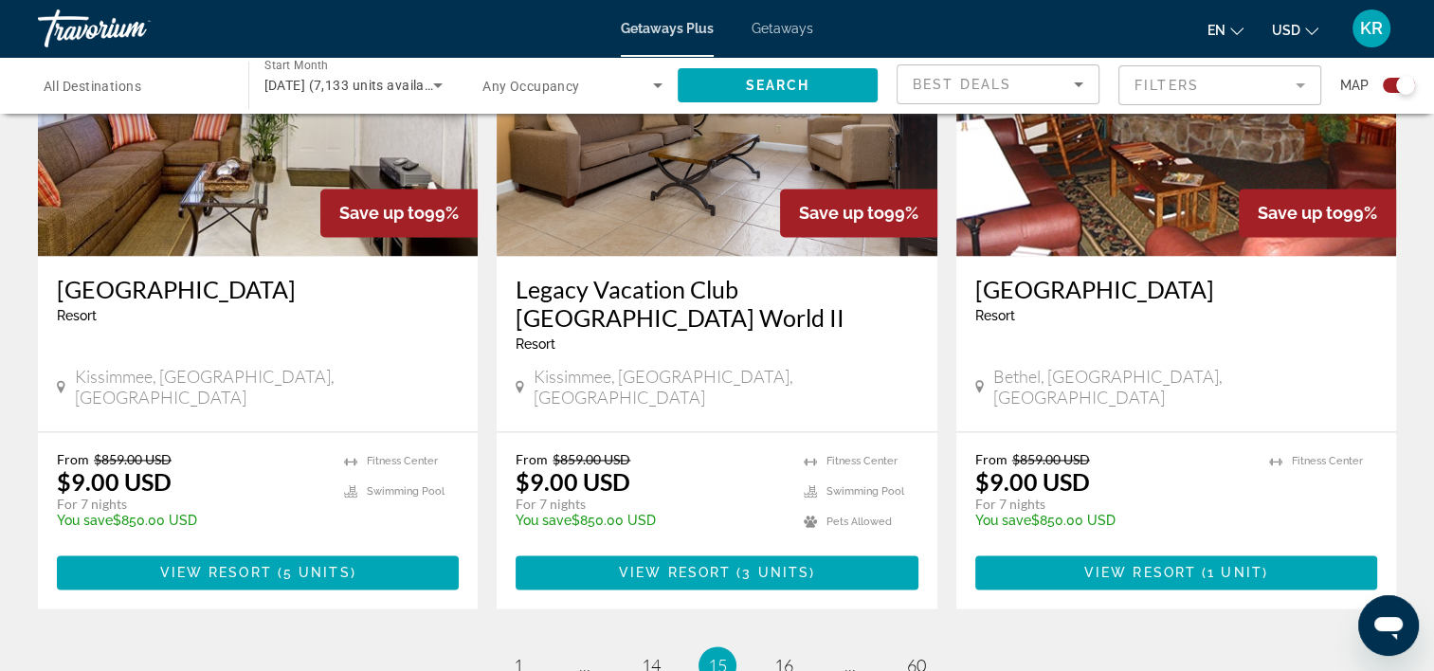
scroll to position [2843, 0]
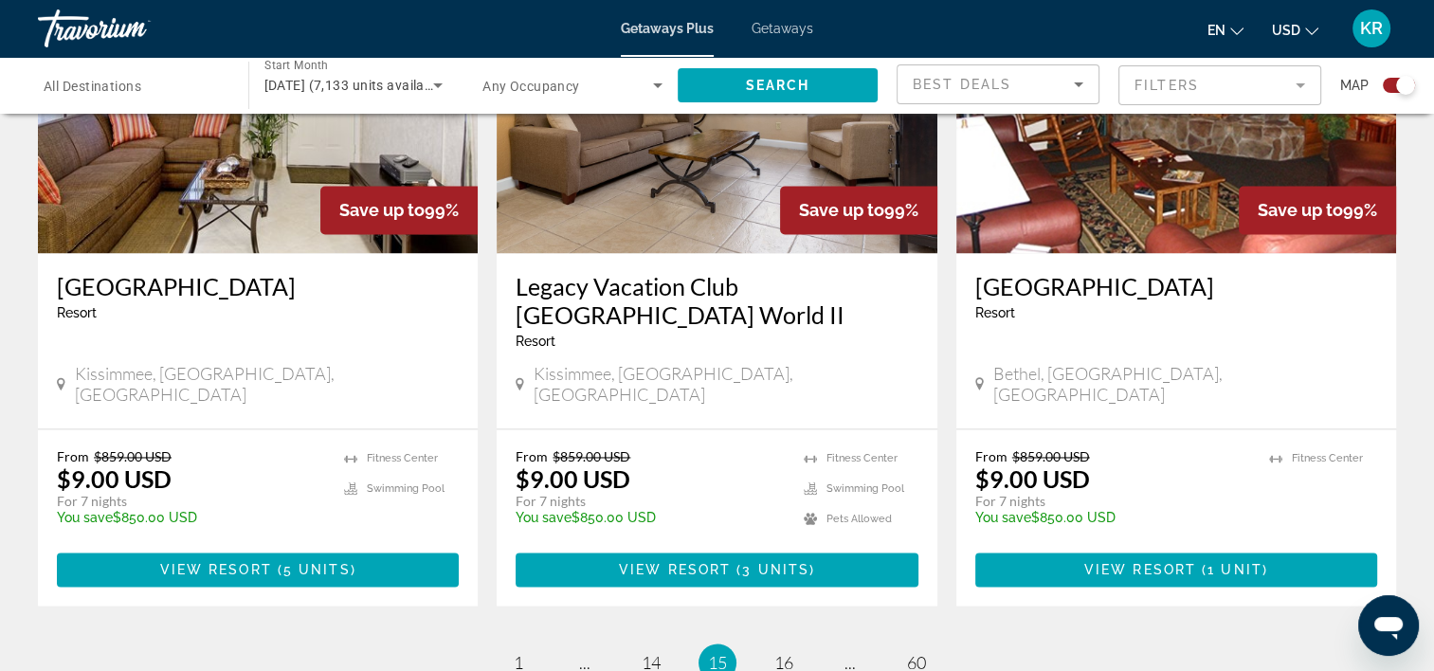
click at [787, 652] on span "16" at bounding box center [783, 662] width 19 height 21
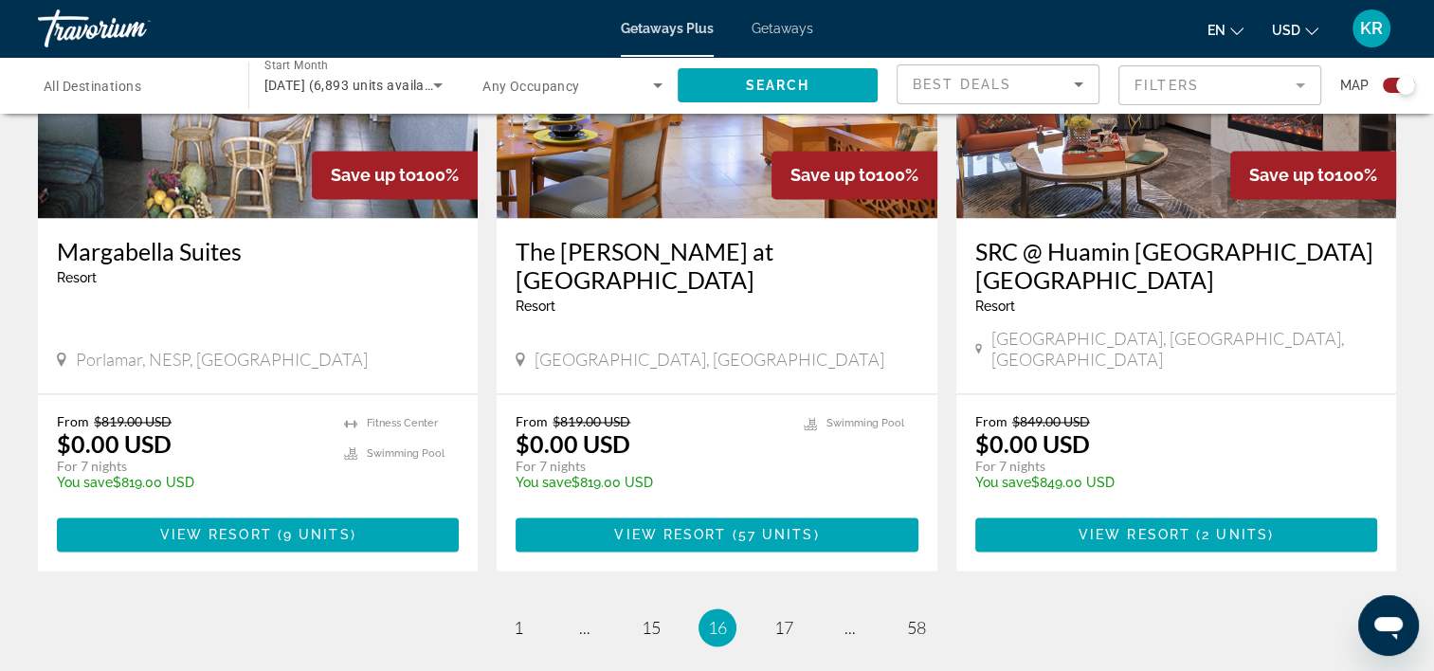
scroll to position [2883, 0]
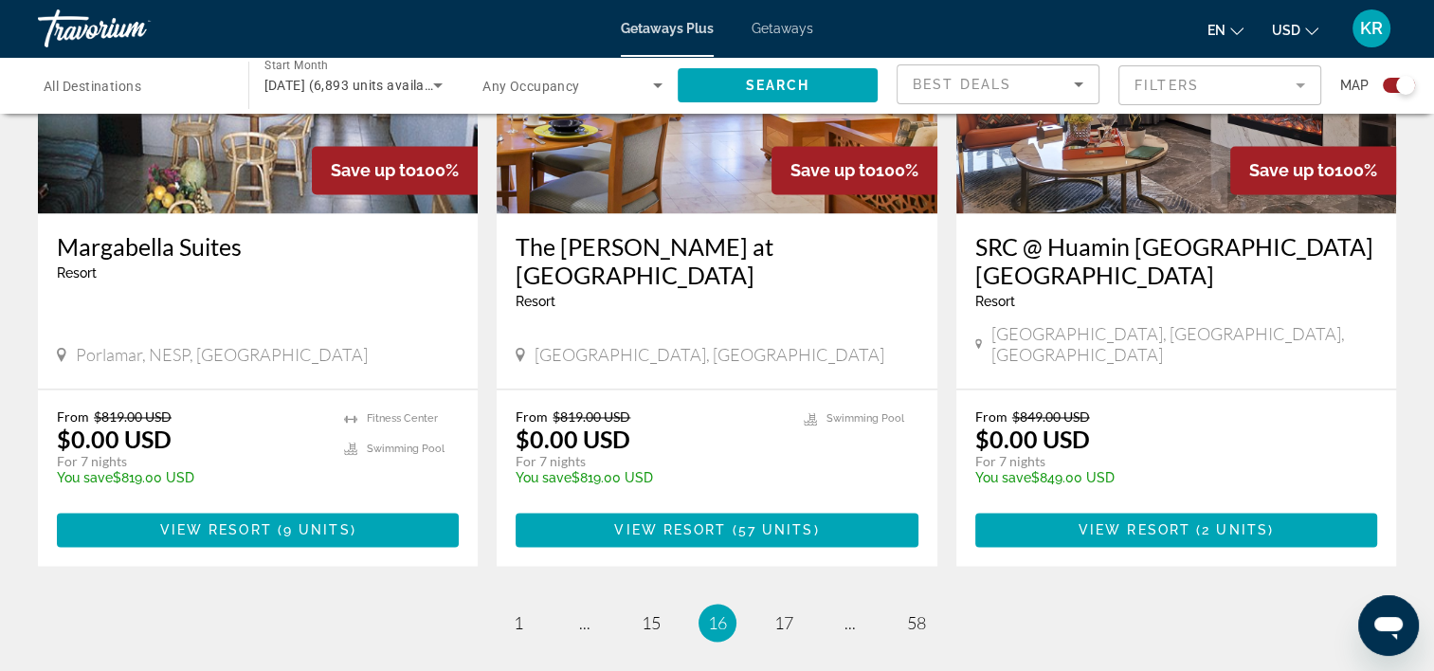
click at [783, 612] on span "17" at bounding box center [783, 622] width 19 height 21
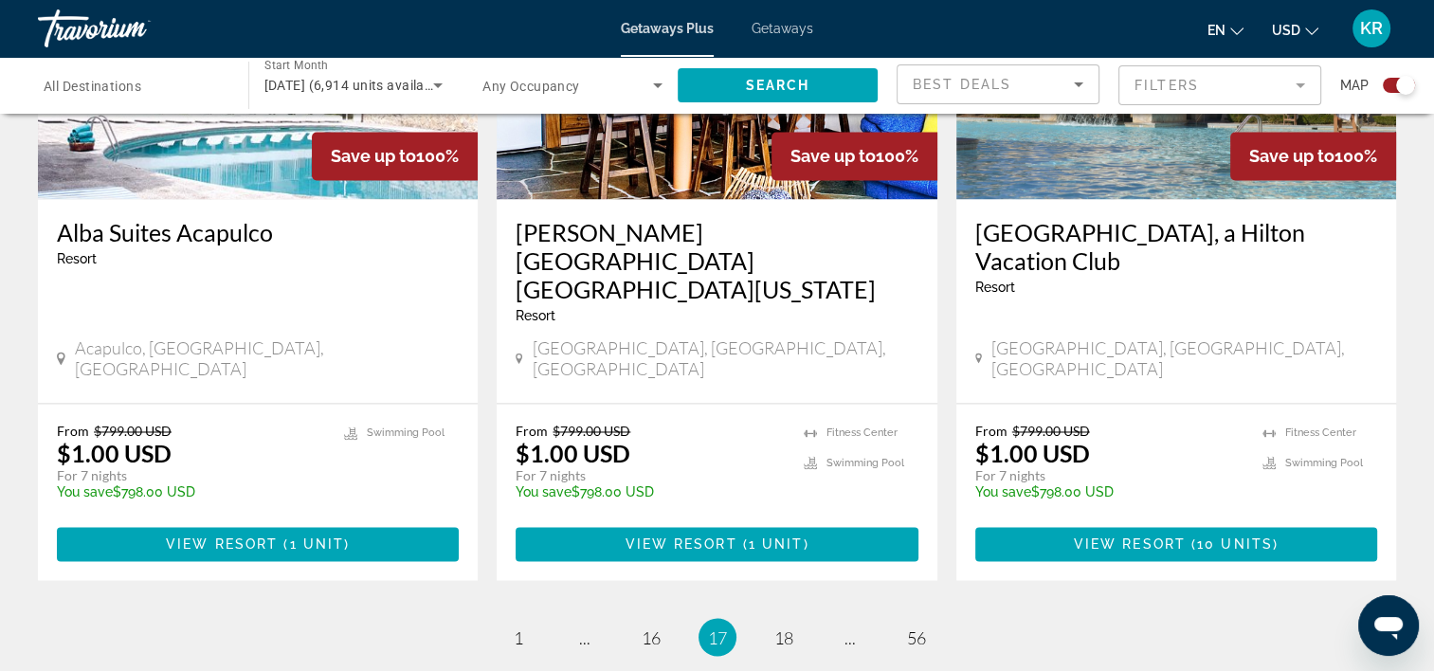
scroll to position [2958, 0]
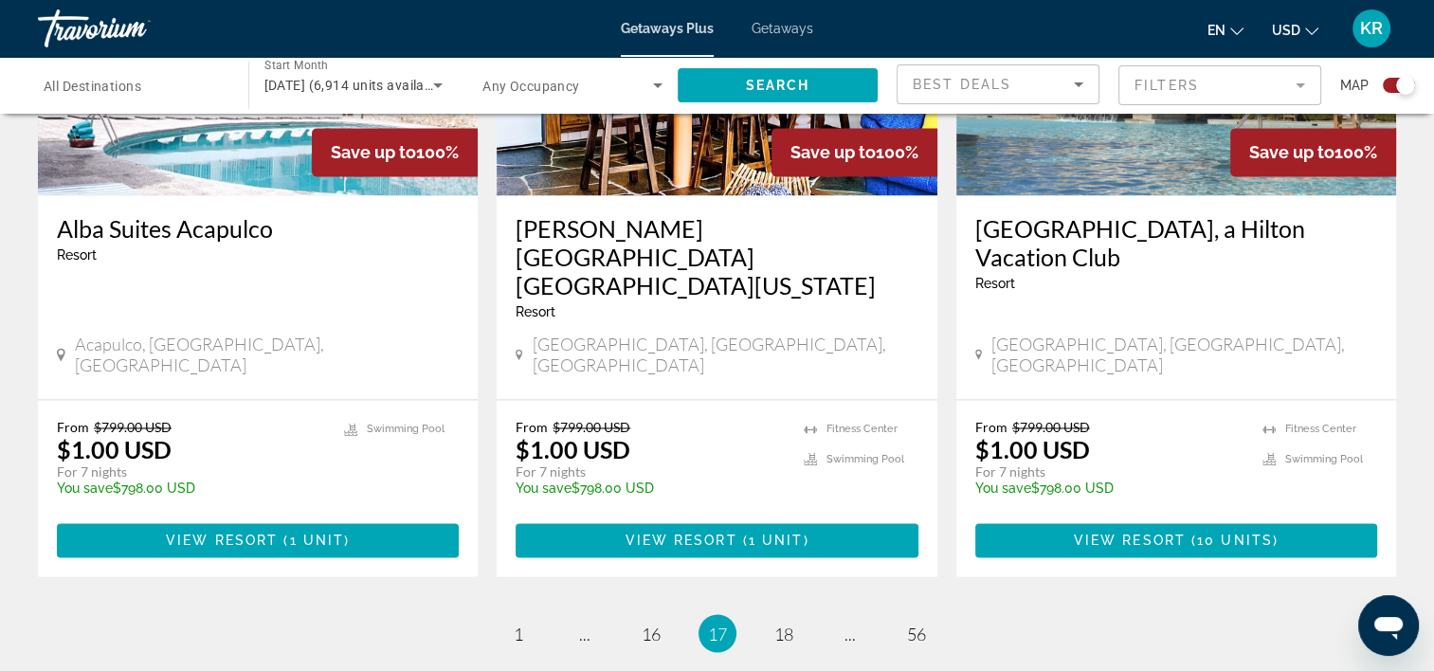
click at [792, 623] on span "18" at bounding box center [783, 633] width 19 height 21
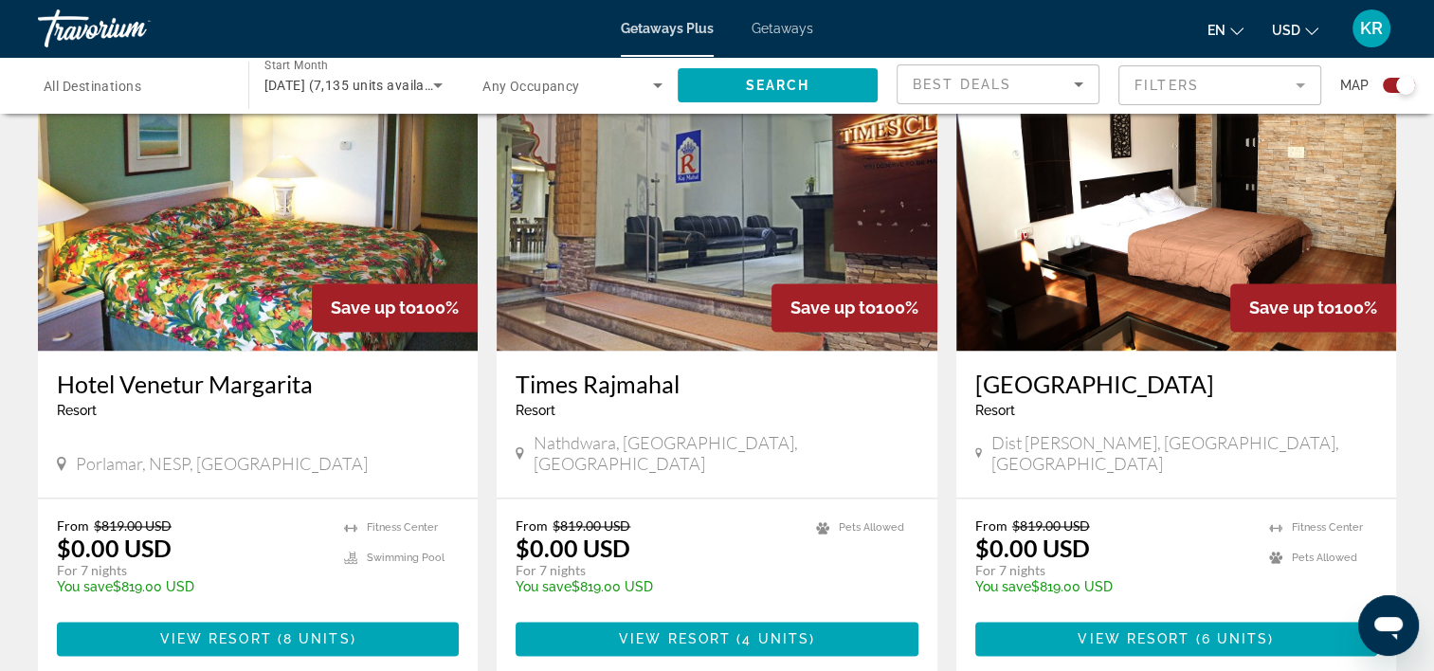
scroll to position [2837, 0]
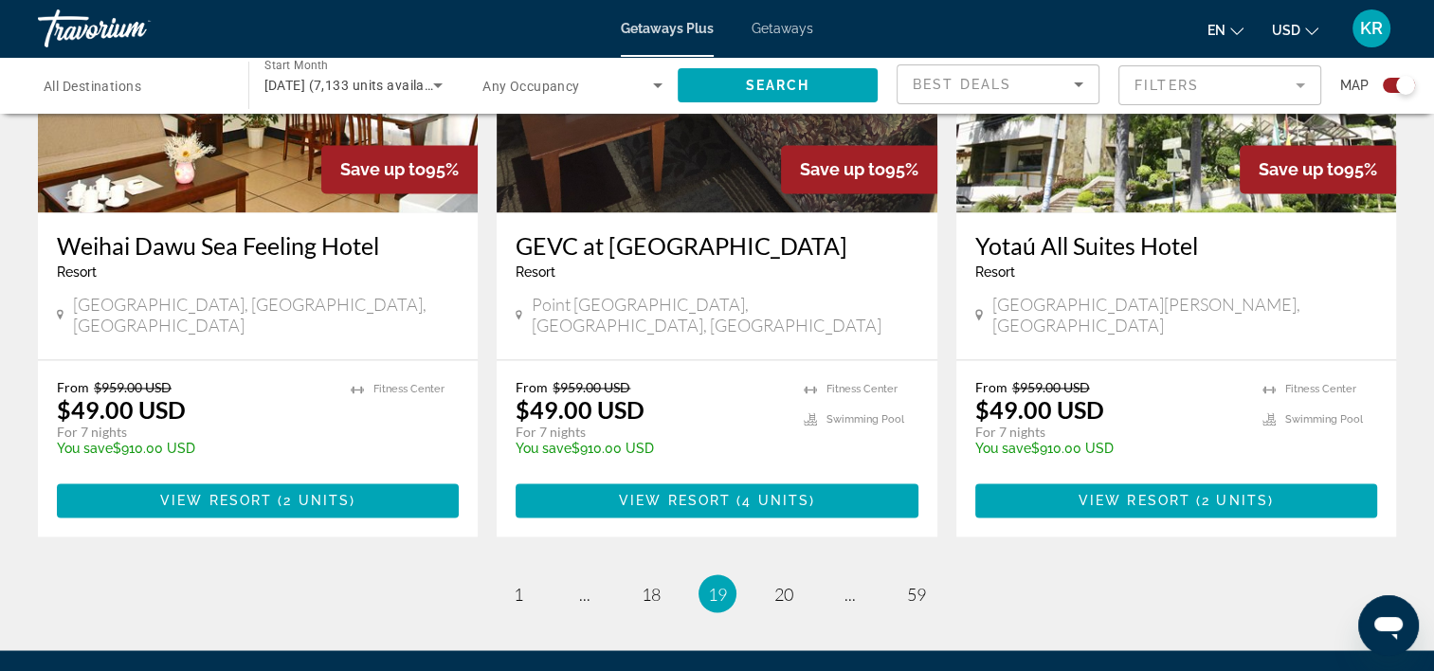
scroll to position [3011, 0]
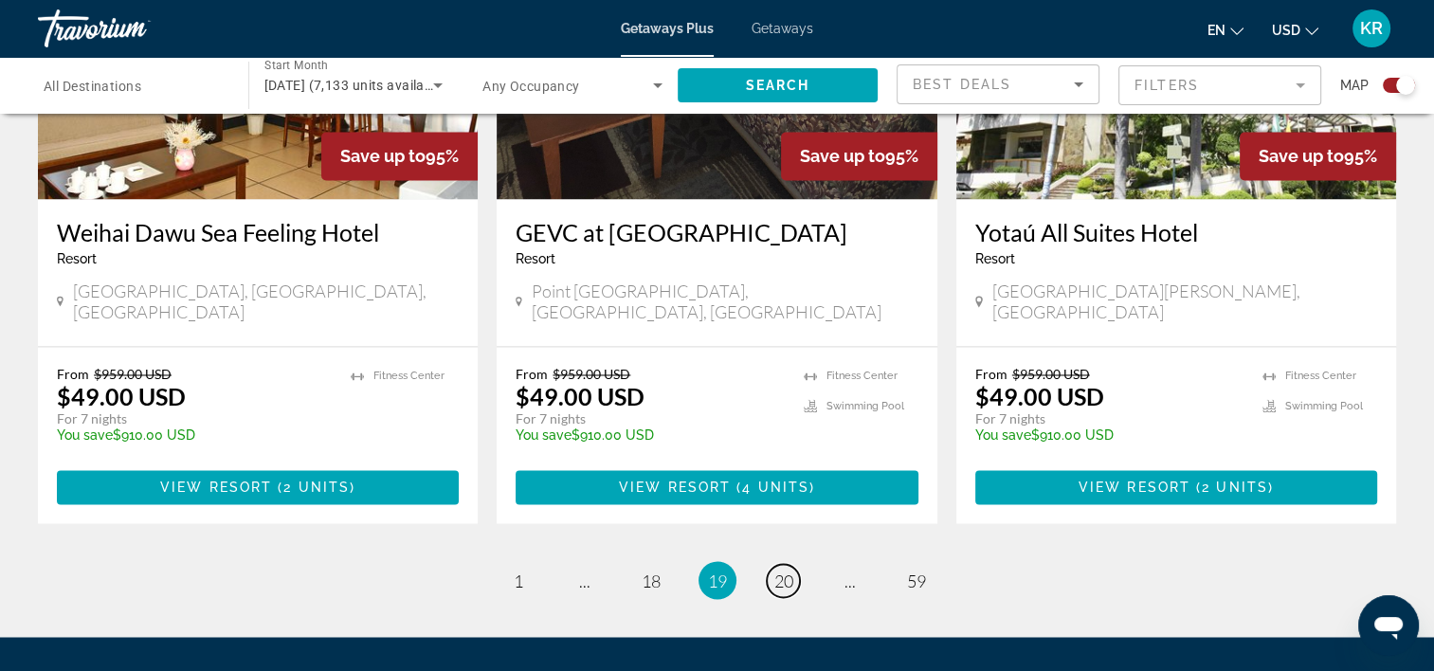
click at [767, 564] on link "page 20" at bounding box center [783, 580] width 33 height 33
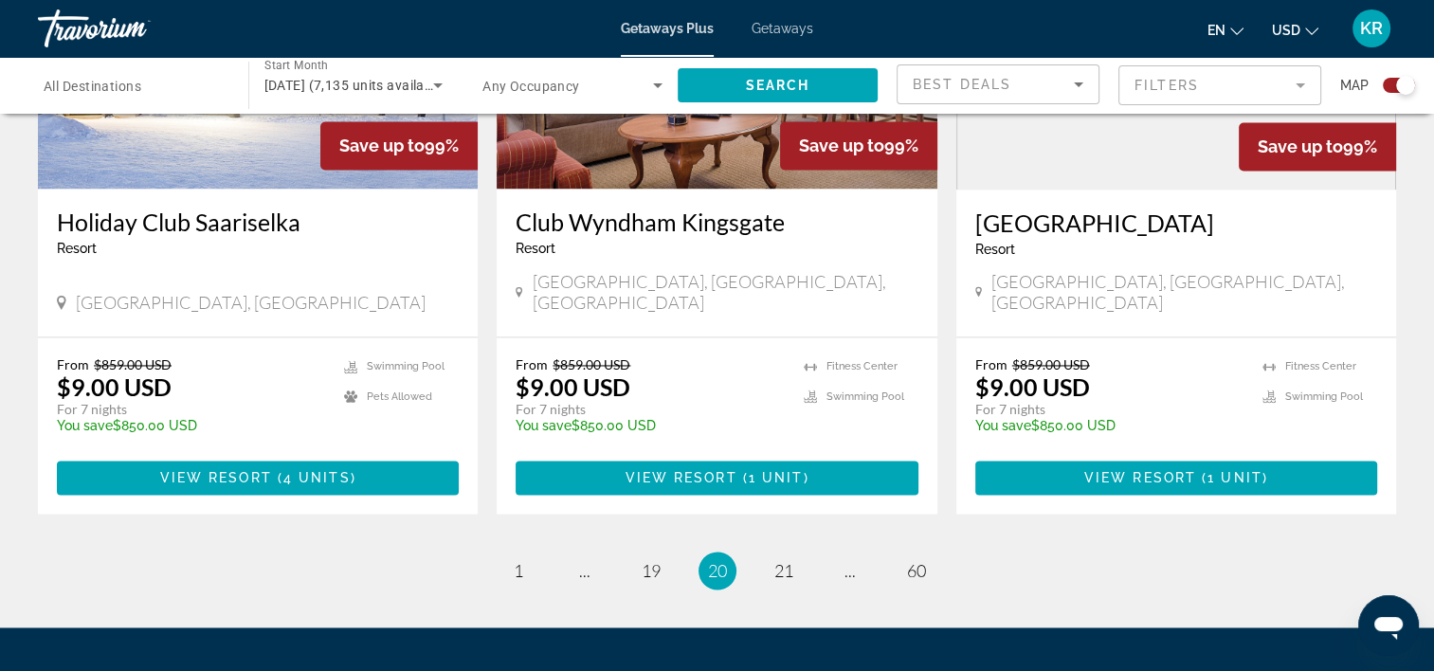
scroll to position [2912, 0]
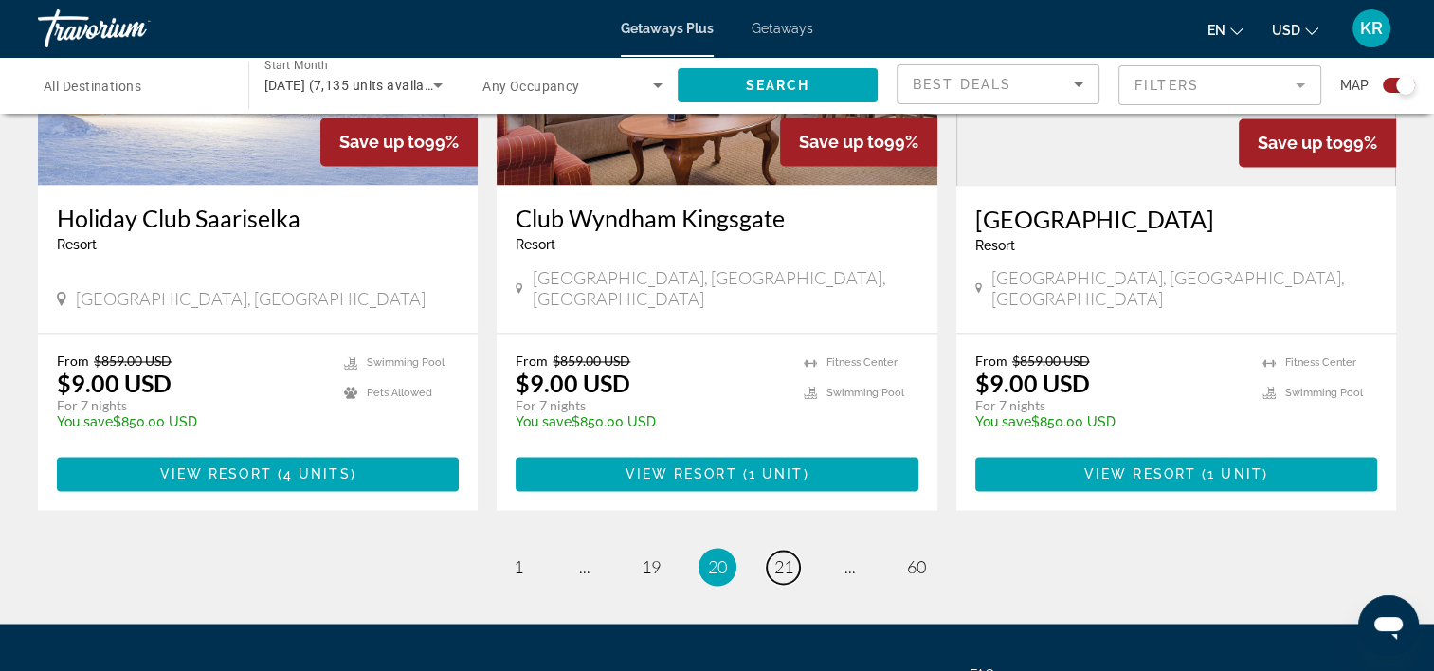
click at [785, 556] on span "21" at bounding box center [783, 566] width 19 height 21
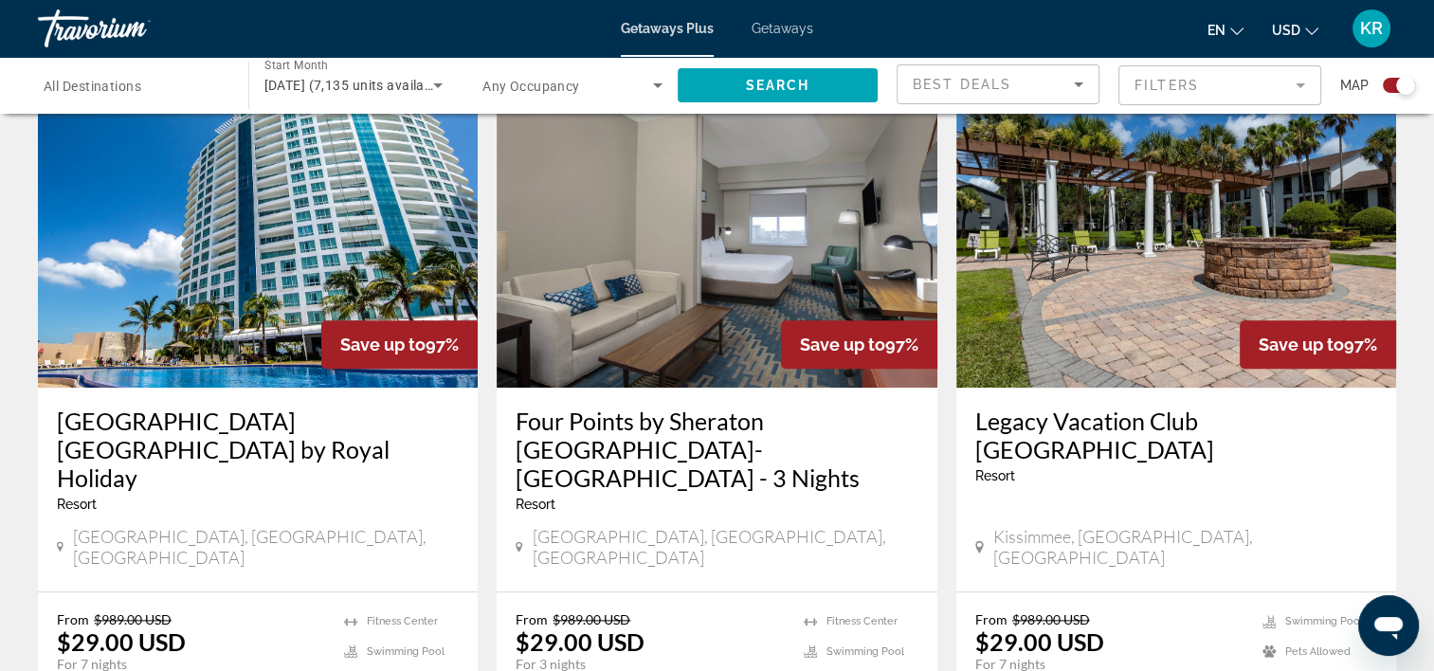
scroll to position [1848, 0]
